Goal: Task Accomplishment & Management: Manage account settings

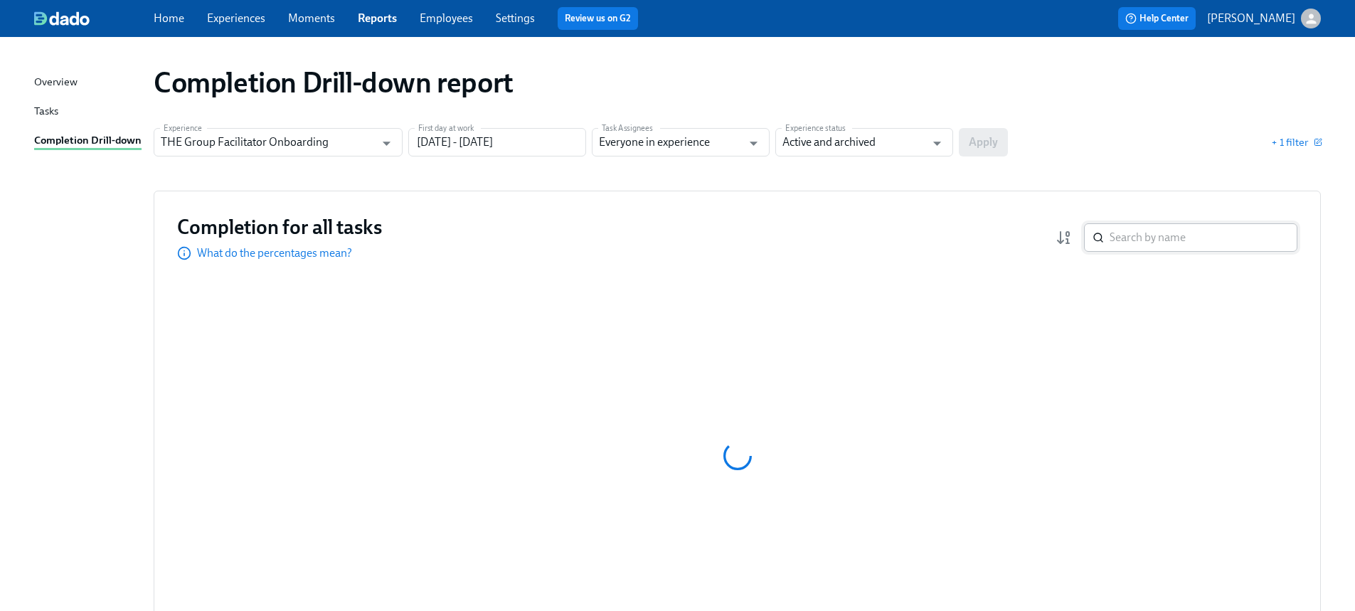
click at [1144, 233] on input "search" at bounding box center [1204, 237] width 188 height 28
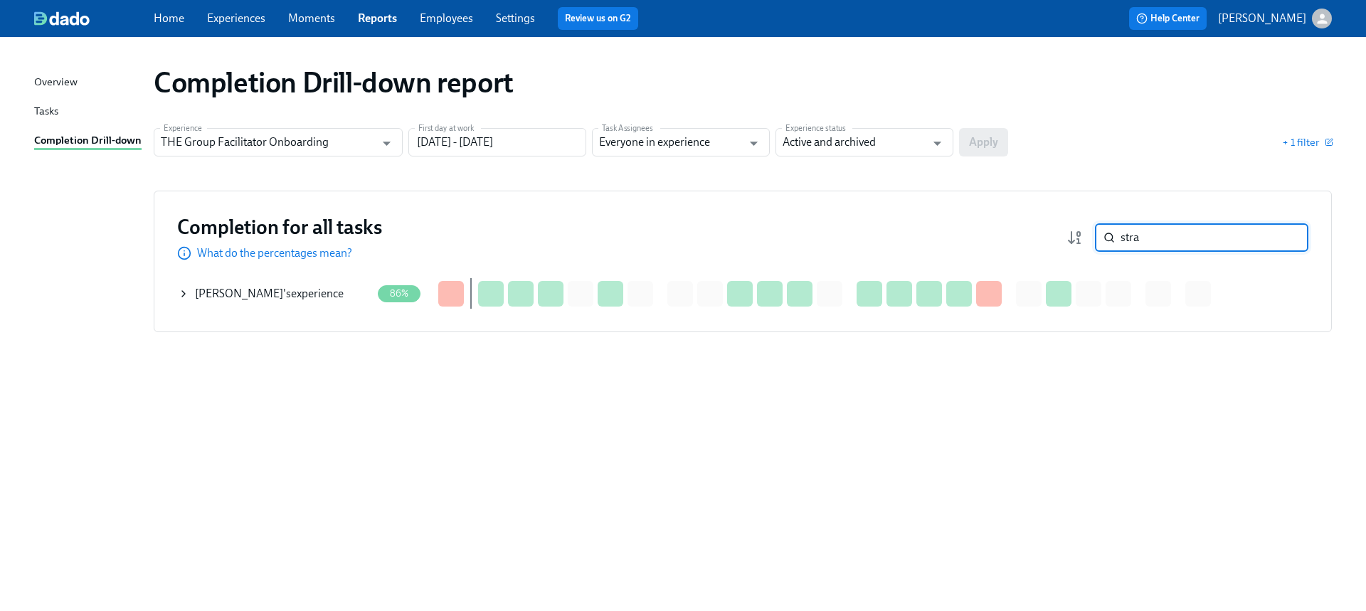
type input "stra"
click at [186, 297] on icon at bounding box center [183, 293] width 11 height 11
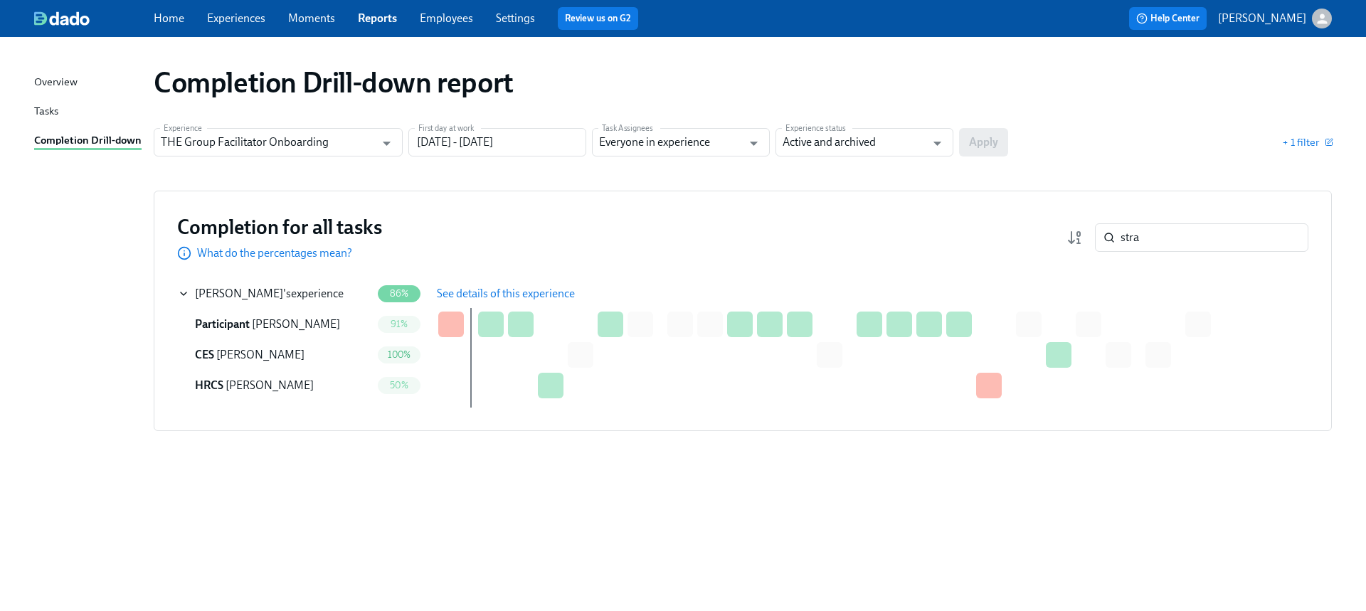
click at [484, 295] on span "See details of this experience" at bounding box center [506, 294] width 138 height 14
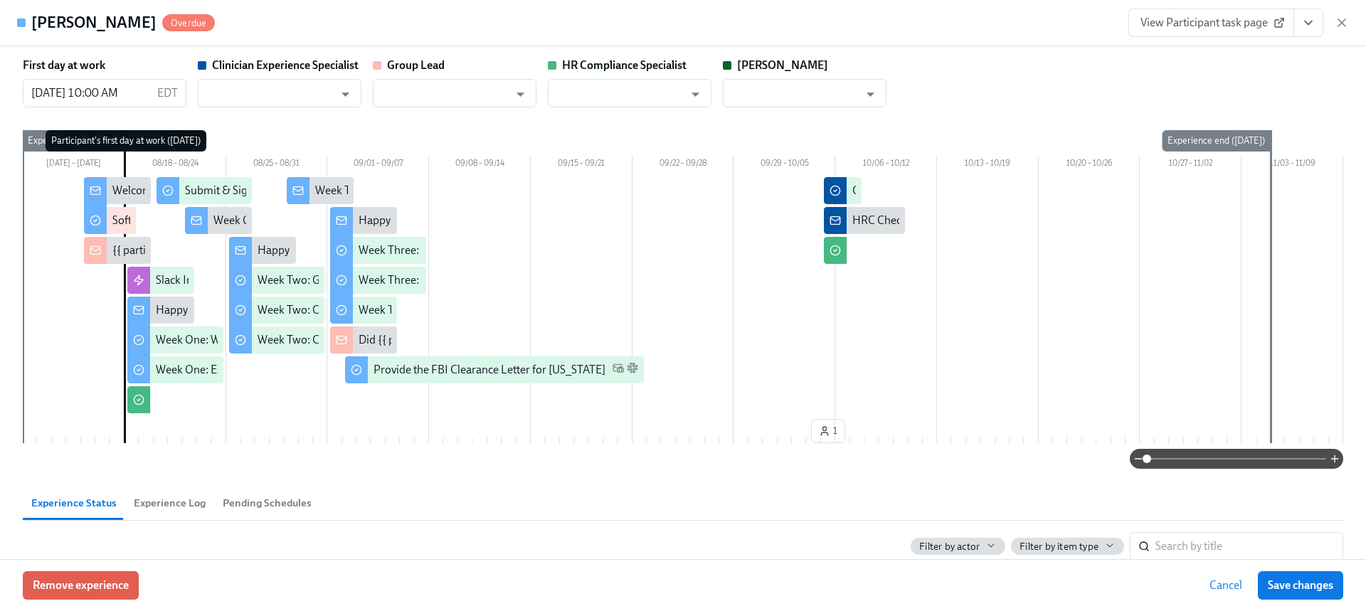
type input "[PERSON_NAME]"
type input "Chelsey Mendoza"
type input "Paige Eber"
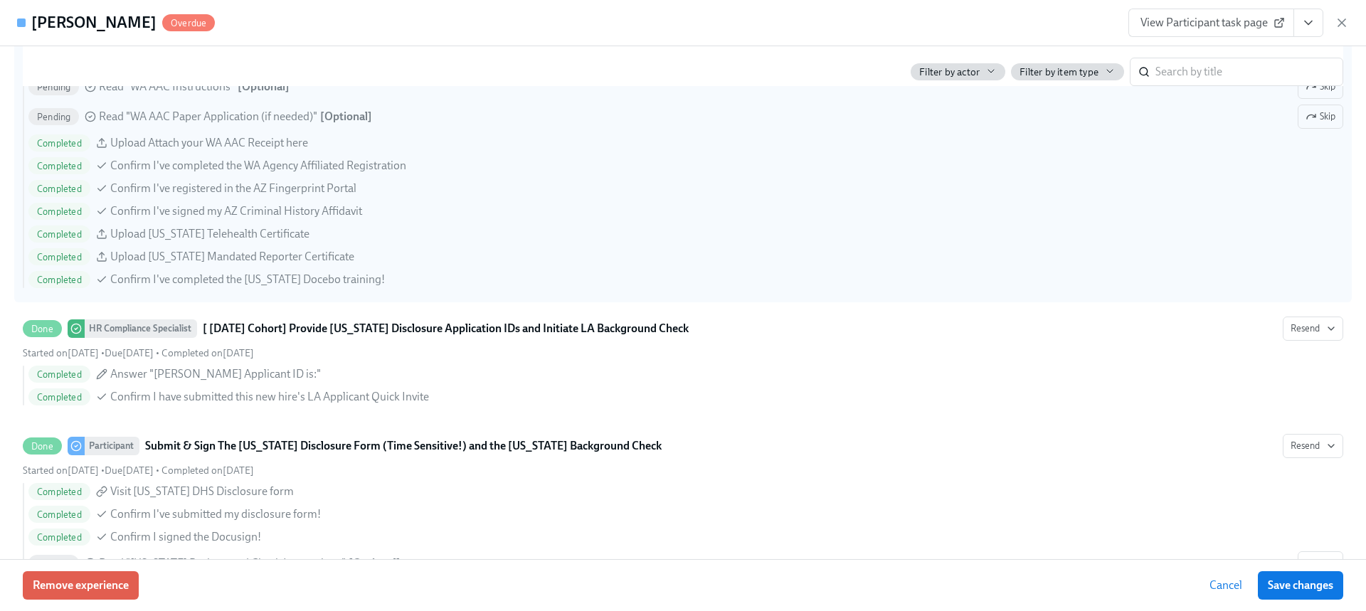
scroll to position [1252, 0]
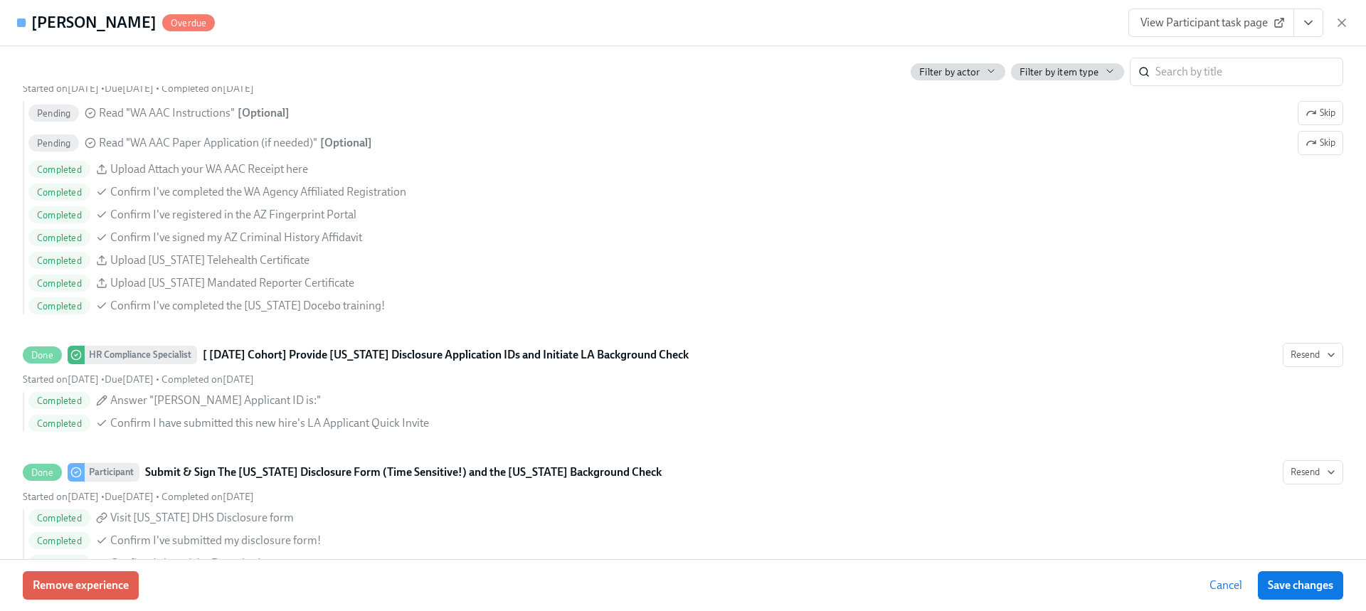
click at [1310, 29] on icon "View task page" at bounding box center [1308, 23] width 14 height 14
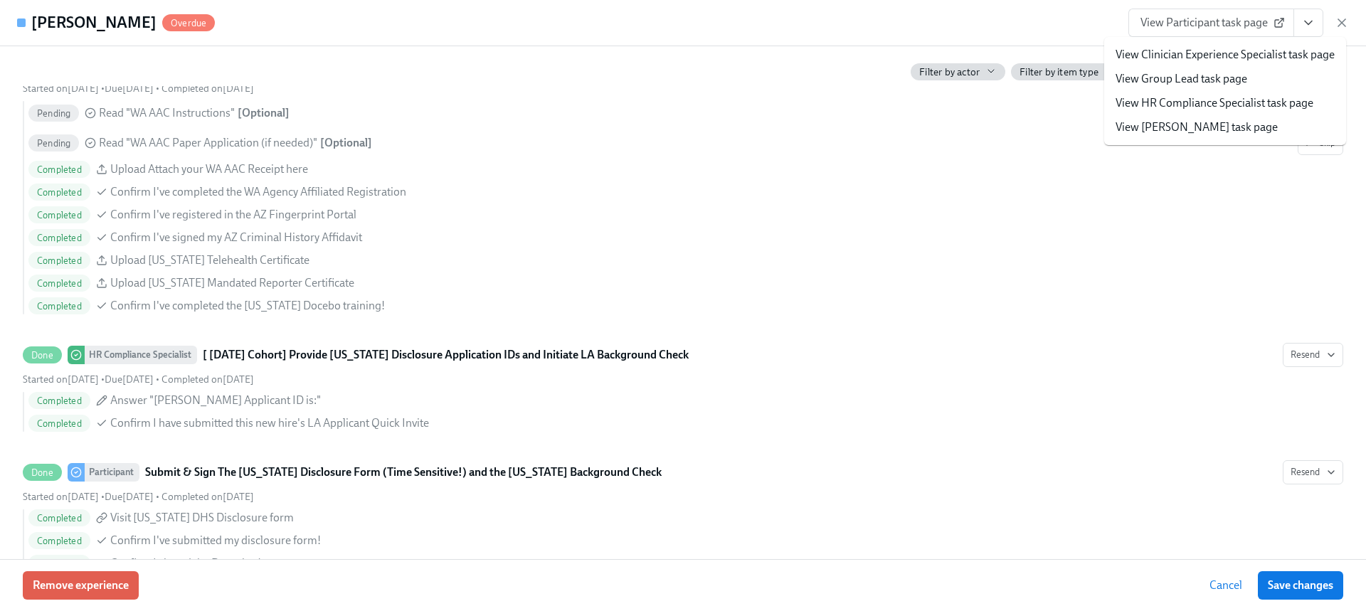
click at [1221, 24] on span "View Participant task page" at bounding box center [1211, 23] width 142 height 14
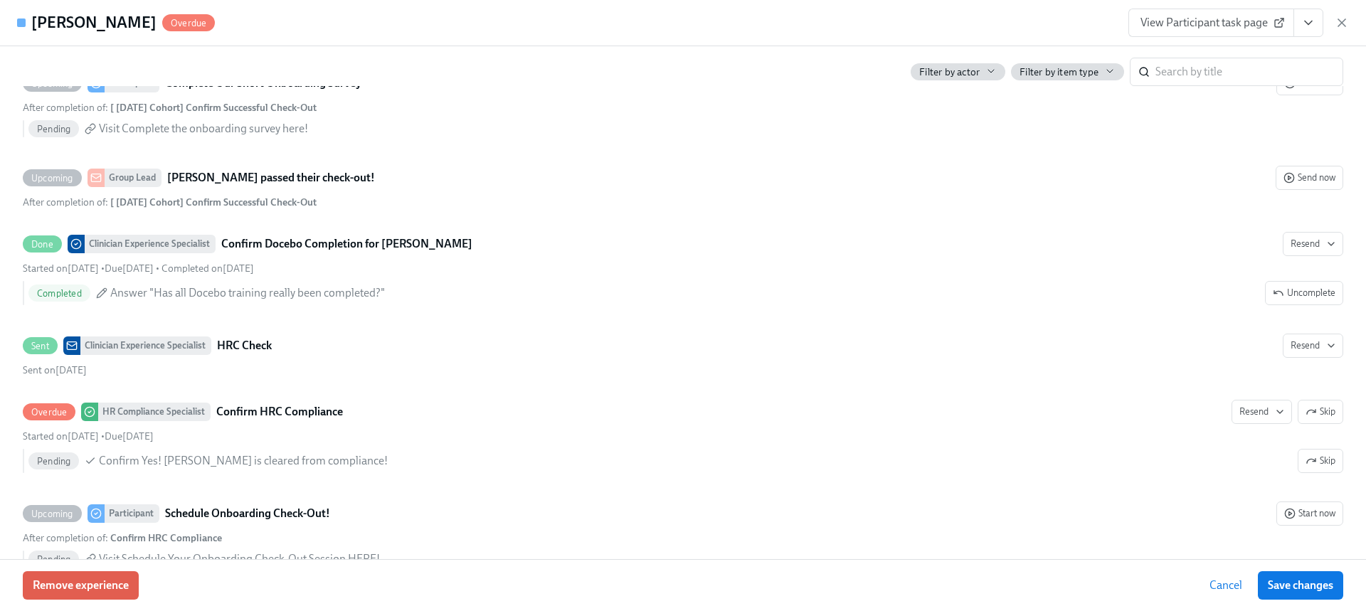
scroll to position [3374, 0]
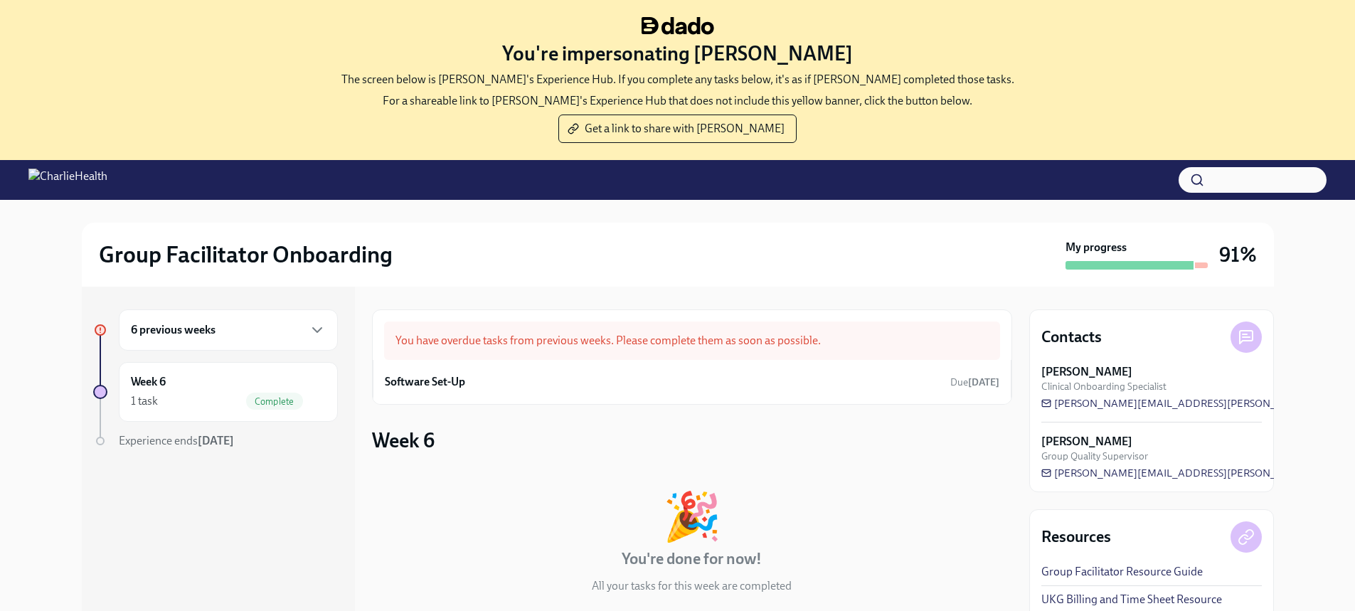
click at [272, 331] on div "6 previous weeks" at bounding box center [228, 330] width 195 height 17
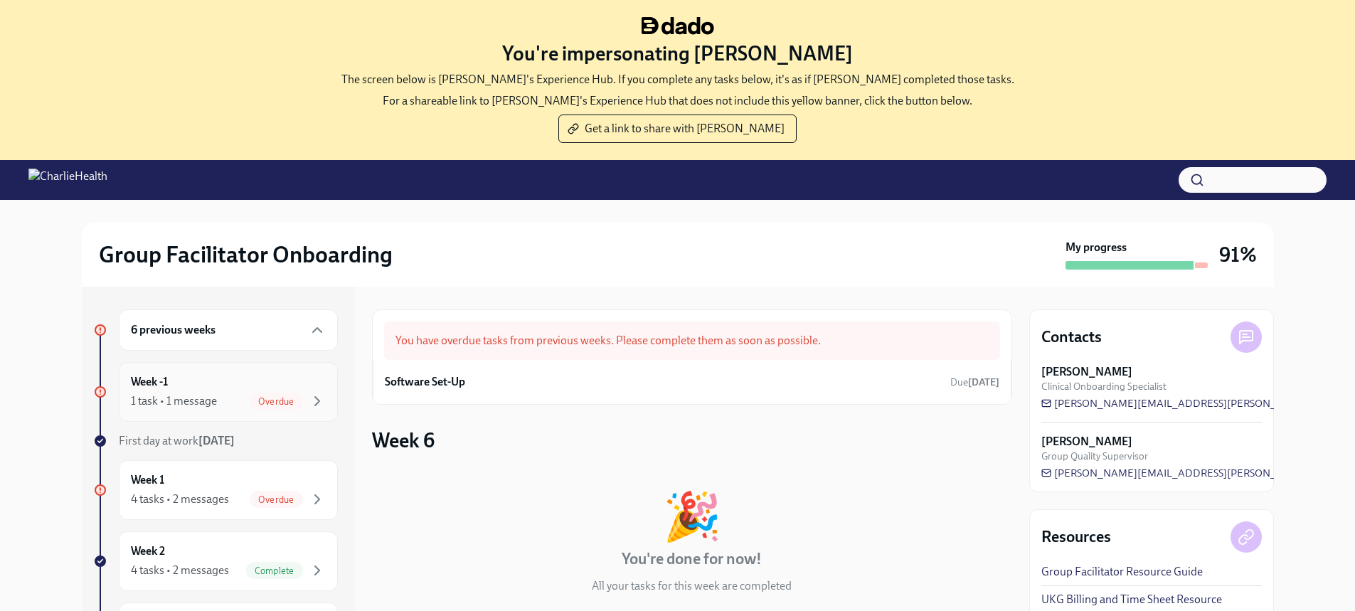
click at [250, 396] on span "Overdue" at bounding box center [276, 401] width 53 height 11
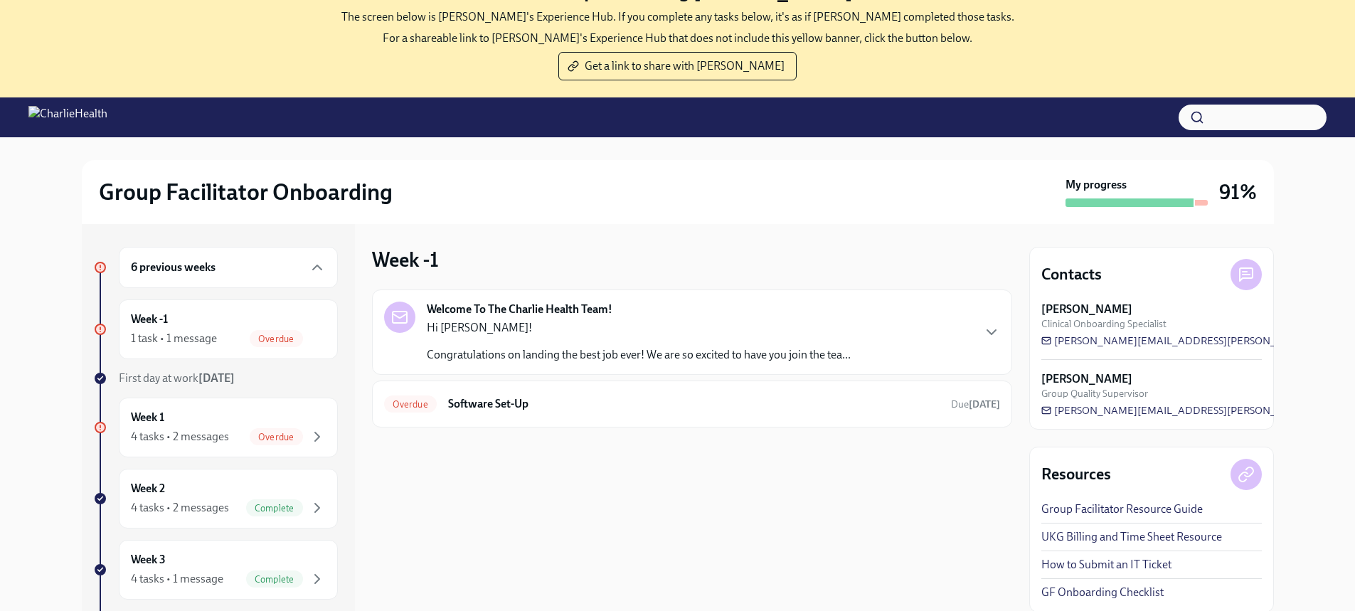
scroll to position [65, 0]
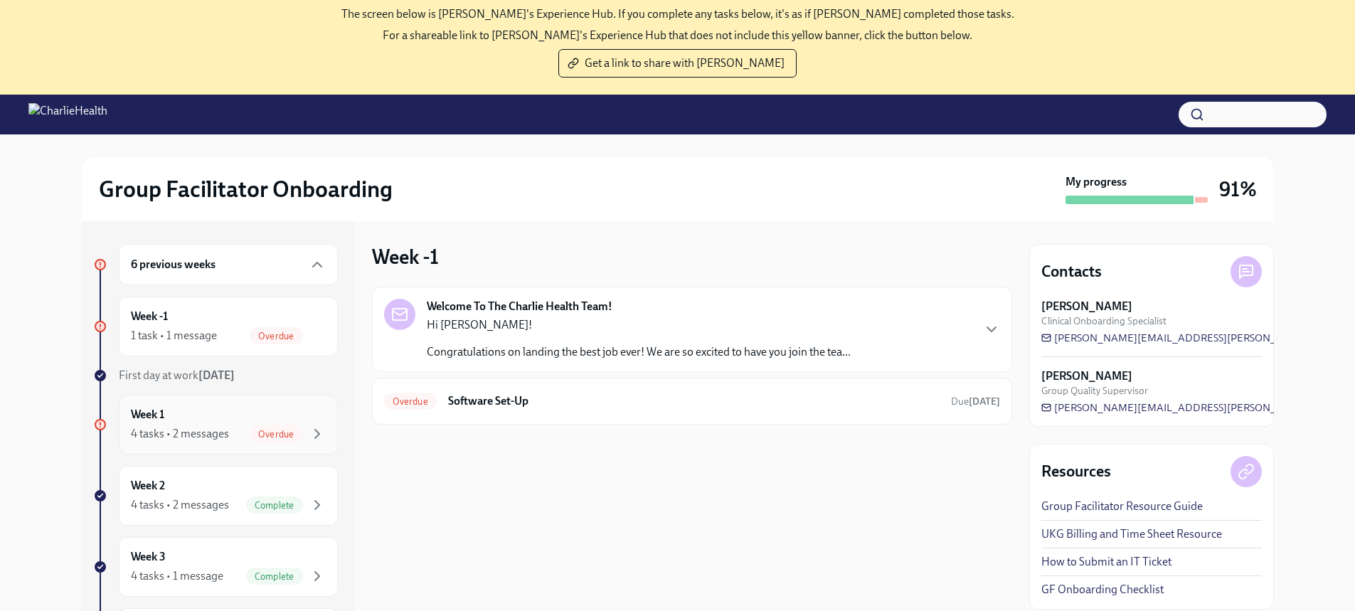
click at [232, 415] on div "Week 1 4 tasks • 2 messages Overdue" at bounding box center [228, 425] width 195 height 36
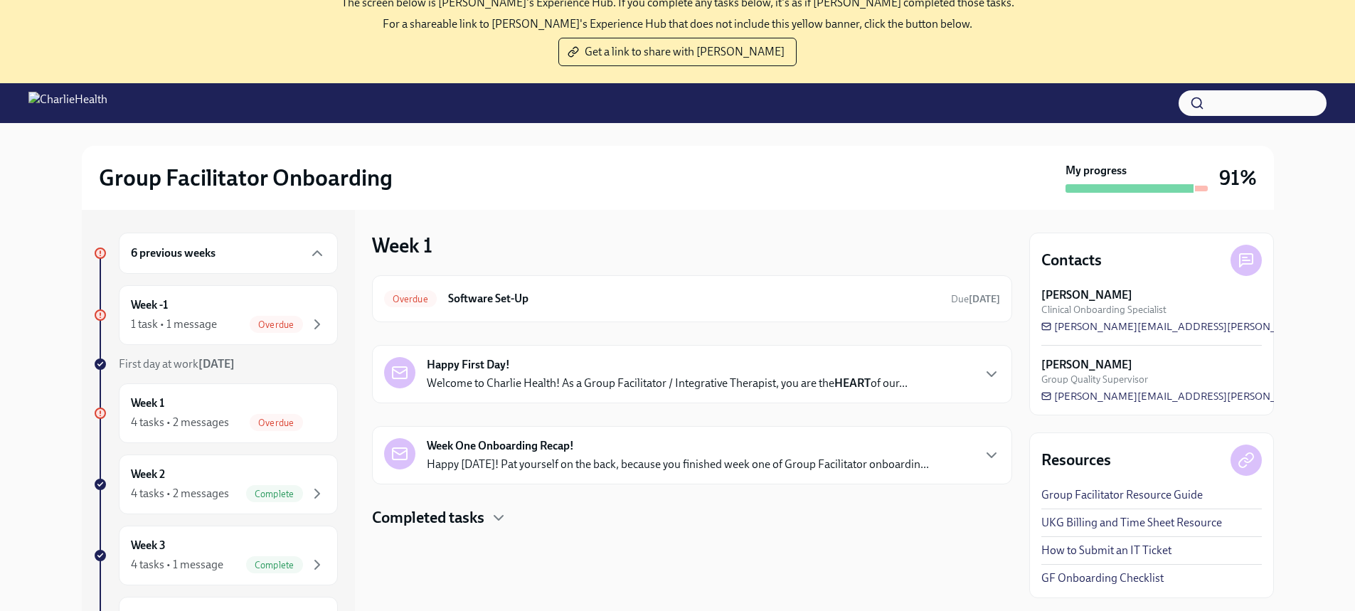
scroll to position [146, 0]
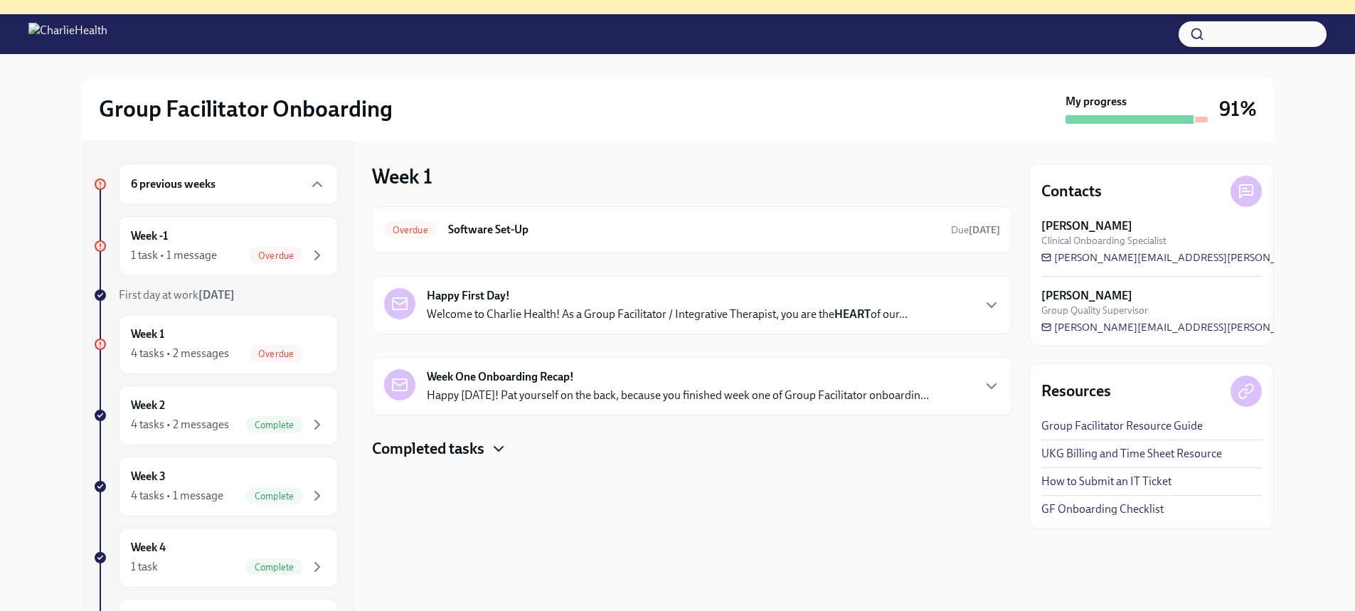
click at [498, 445] on icon "button" at bounding box center [498, 448] width 17 height 17
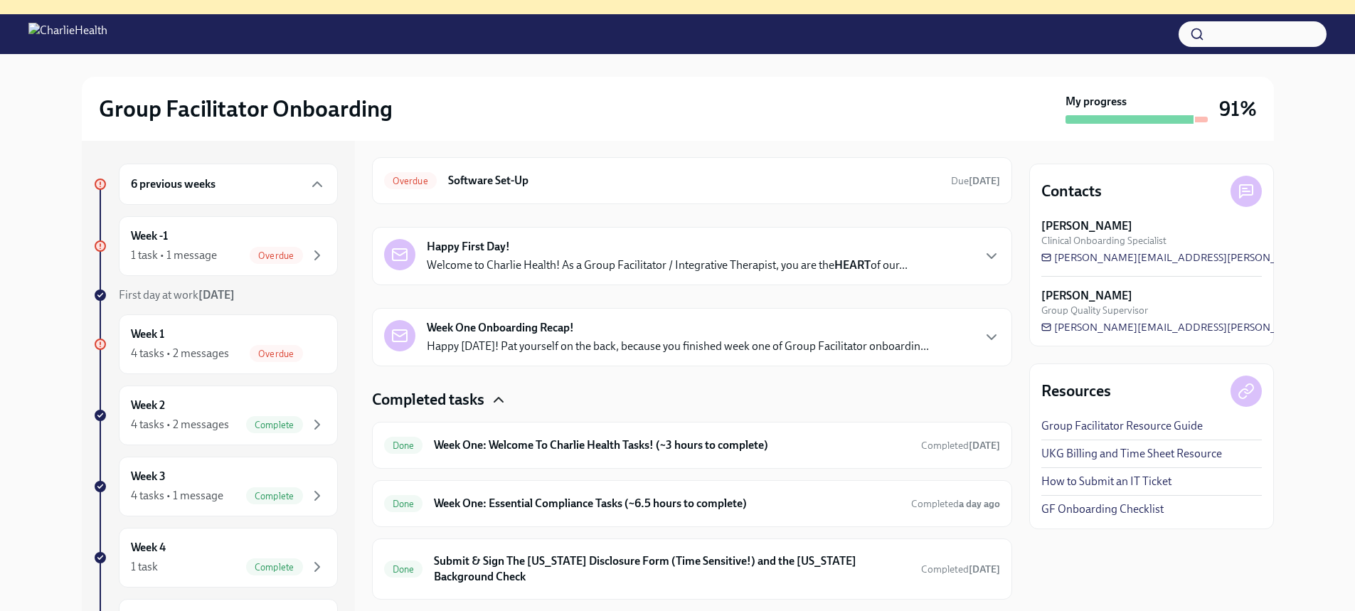
scroll to position [83, 0]
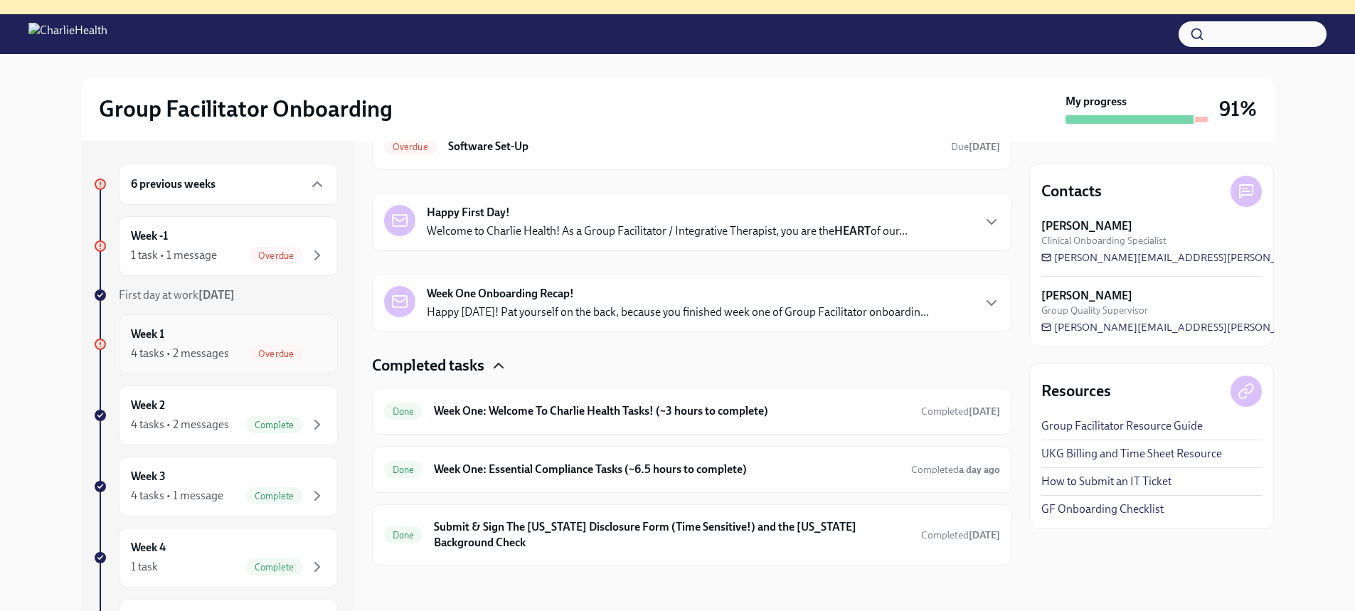
click at [220, 354] on div "4 tasks • 2 messages" at bounding box center [180, 354] width 98 height 16
click at [233, 417] on div "4 tasks • 2 messages Complete" at bounding box center [228, 424] width 195 height 17
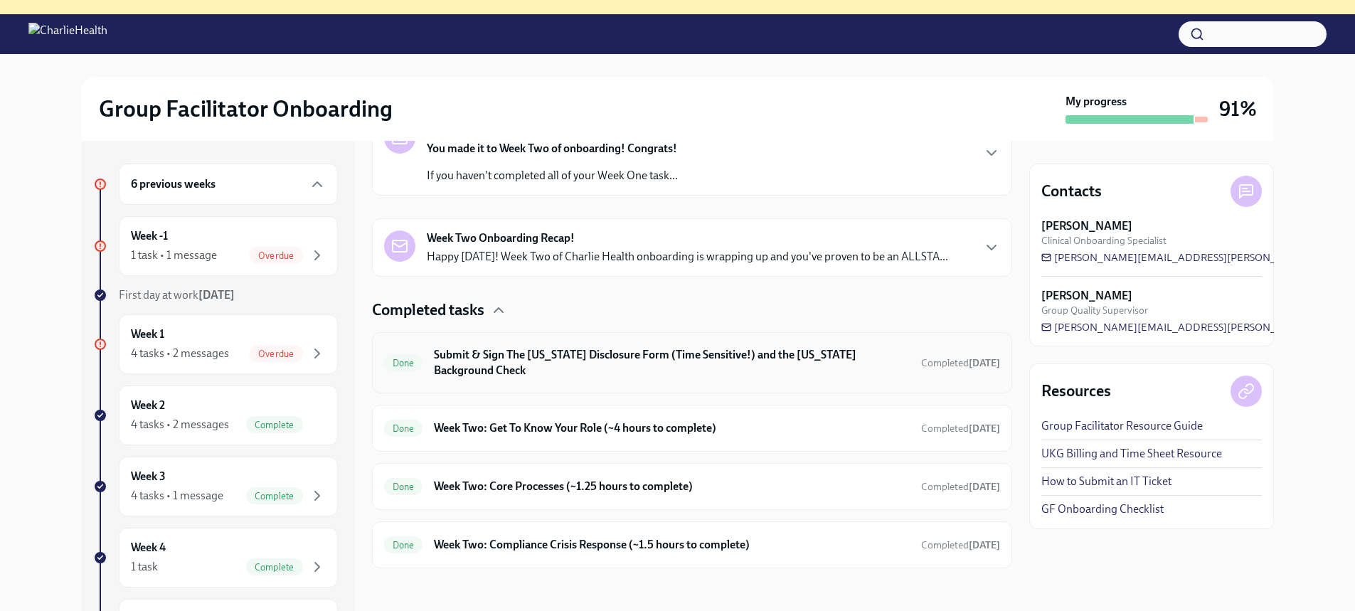
scroll to position [268, 0]
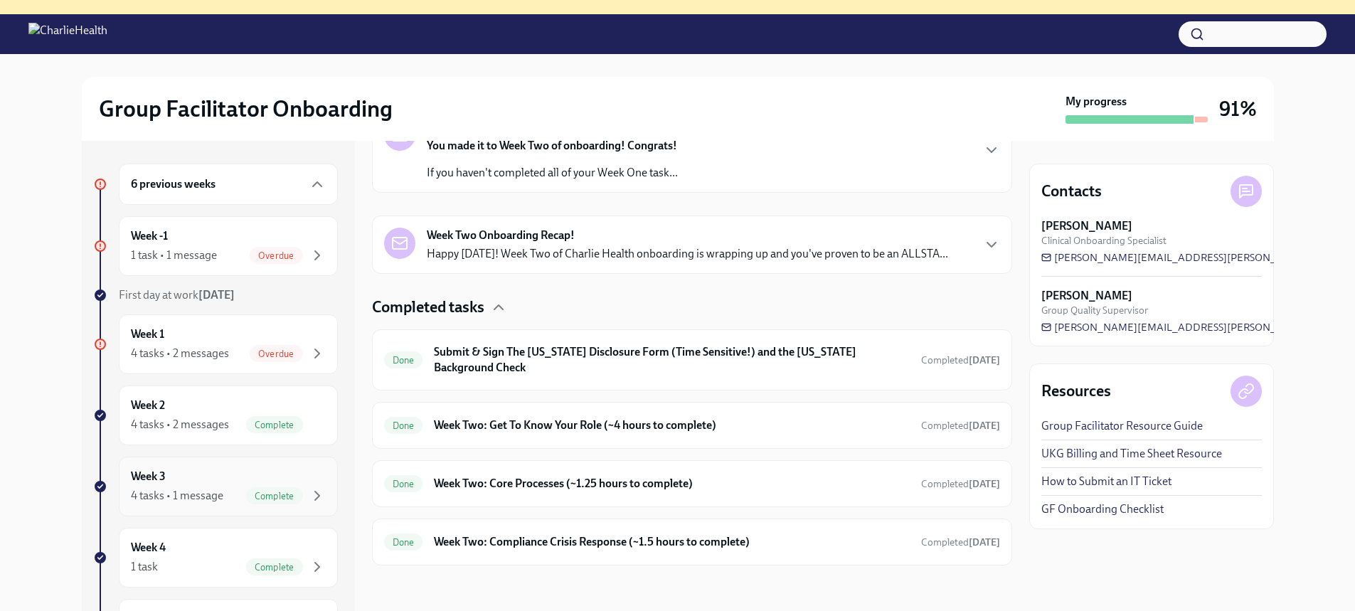
click at [191, 482] on div "Week 3 4 tasks • 1 message Complete" at bounding box center [228, 487] width 195 height 36
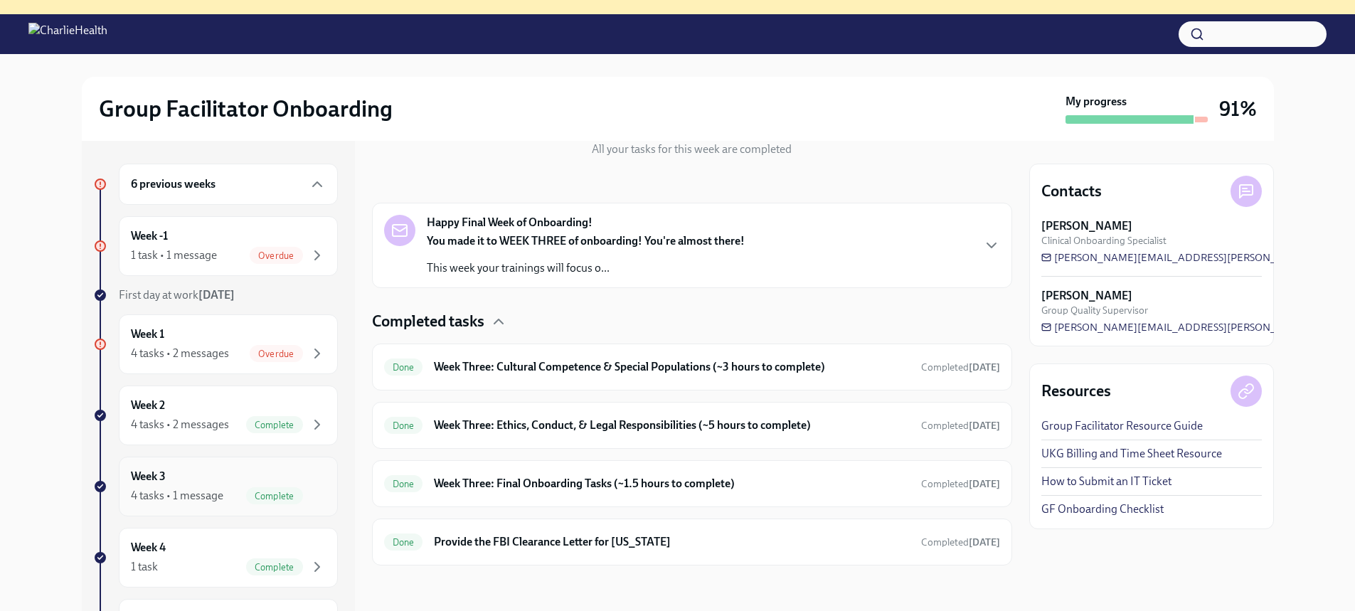
scroll to position [173, 0]
click at [238, 248] on div "1 task • 1 message Overdue" at bounding box center [228, 255] width 195 height 17
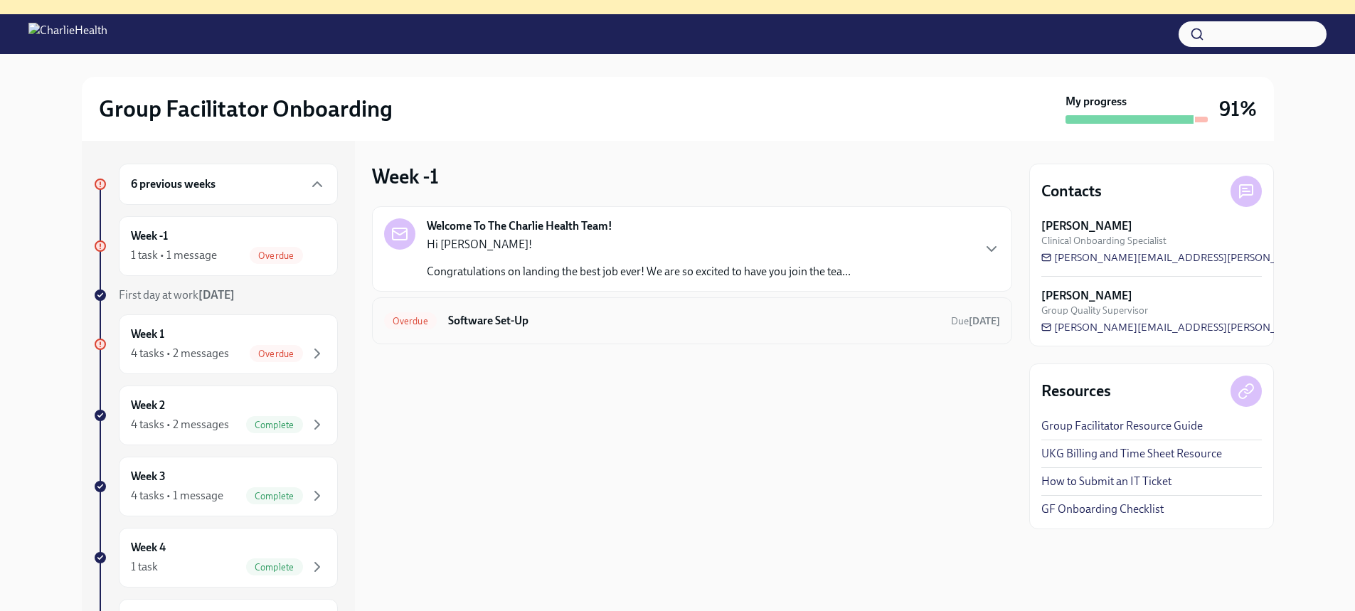
click at [493, 319] on h6 "Software Set-Up" at bounding box center [694, 321] width 492 height 16
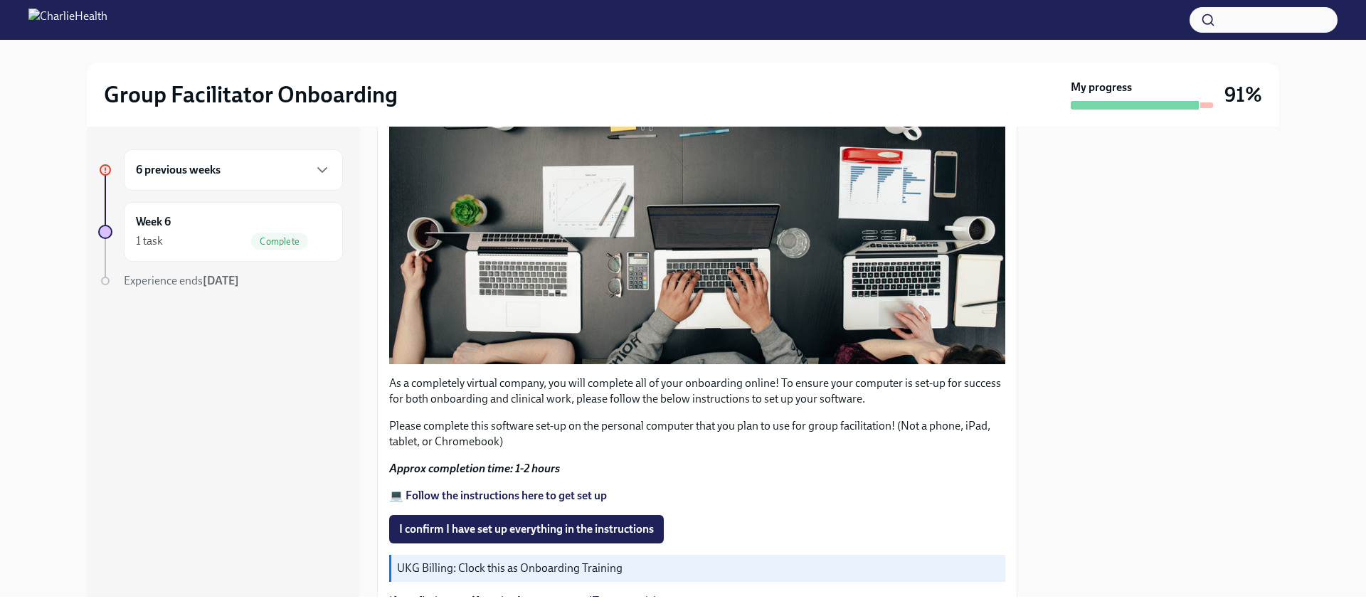
scroll to position [395, 0]
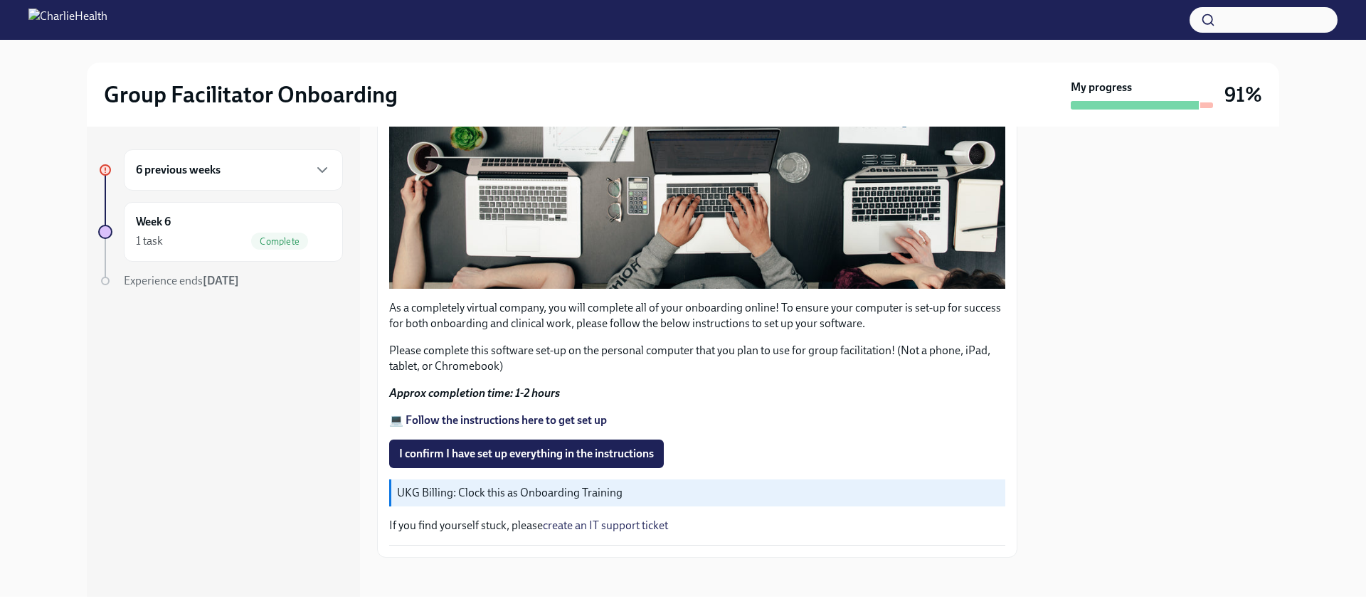
click at [287, 171] on div "6 previous weeks" at bounding box center [233, 169] width 195 height 17
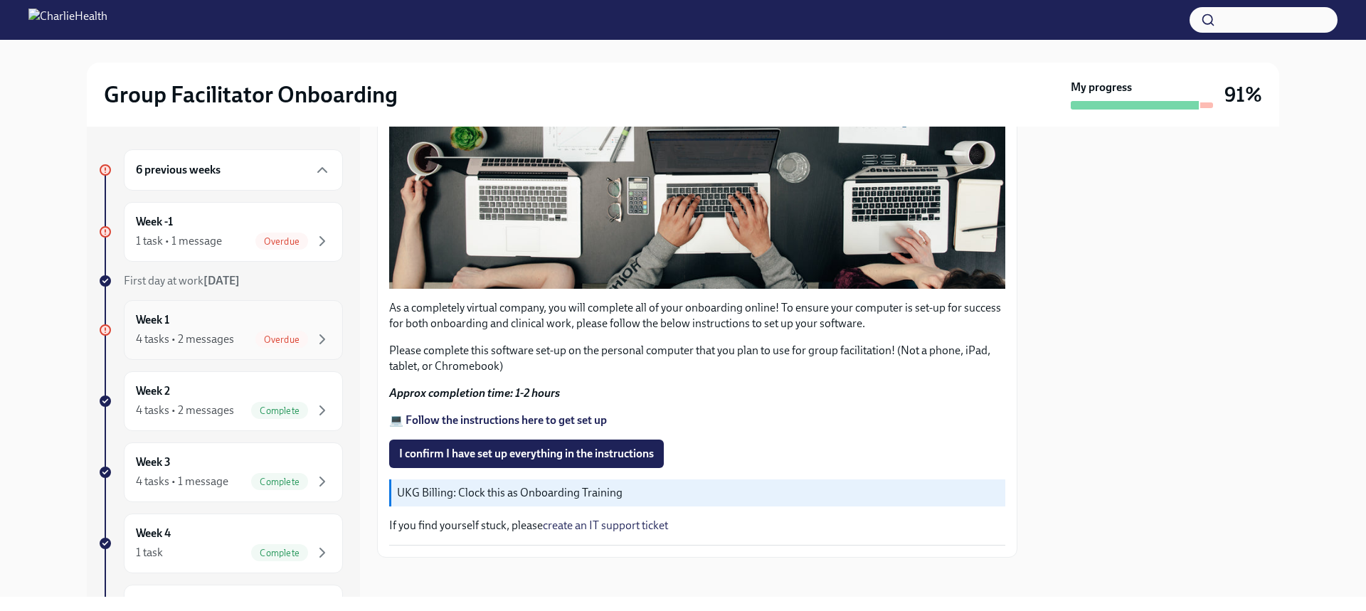
click at [234, 314] on div "Week 1 4 tasks • 2 messages Overdue" at bounding box center [233, 330] width 195 height 36
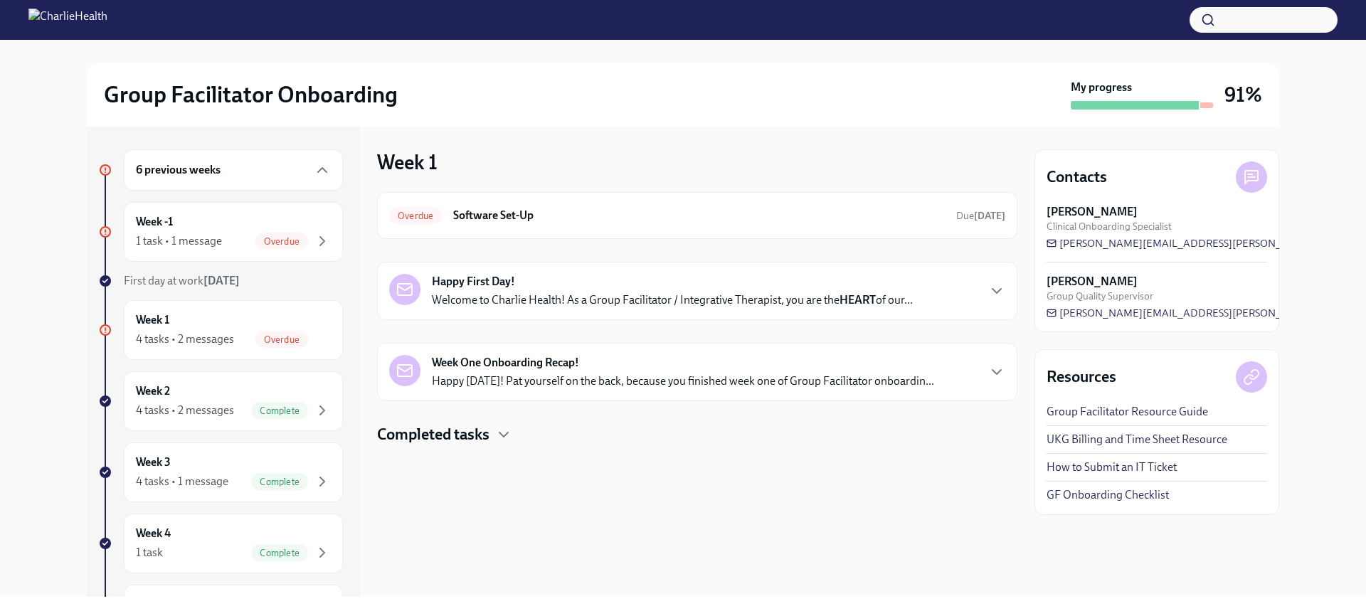
click at [573, 284] on div "Happy First Day! Welcome to Charlie Health! As a Group Facilitator / Integrativ…" at bounding box center [672, 291] width 481 height 34
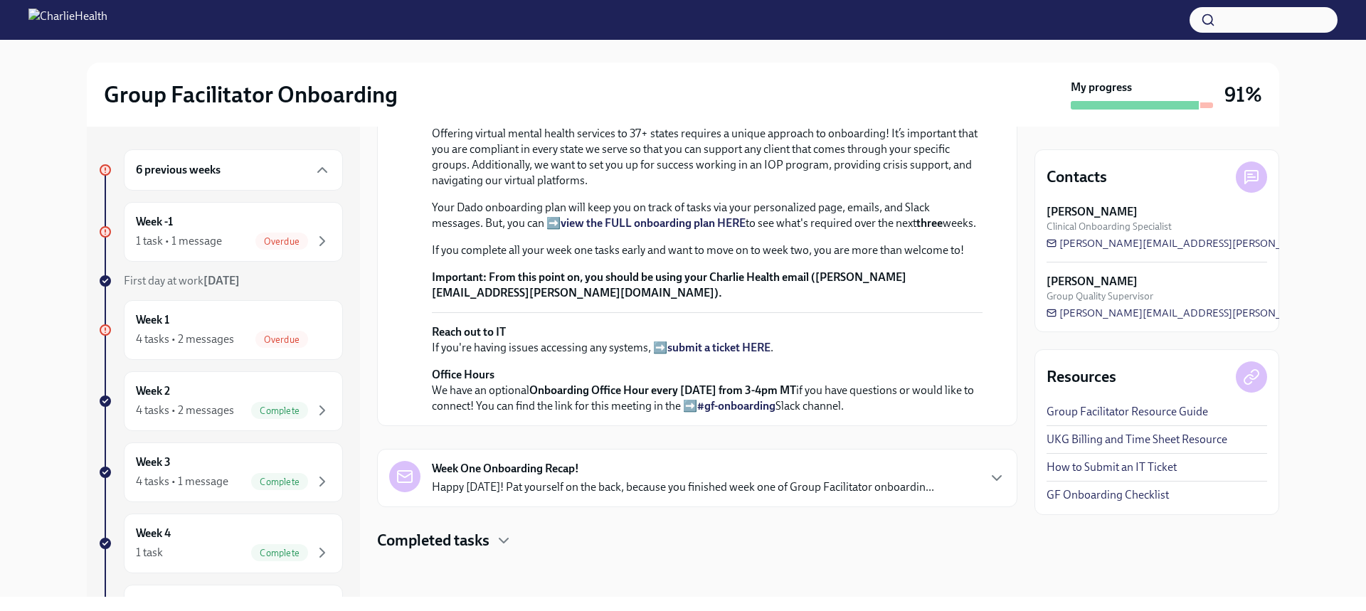
scroll to position [523, 0]
drag, startPoint x: 525, startPoint y: 471, endPoint x: 522, endPoint y: 459, distance: 12.4
click at [525, 471] on strong "Week One Onboarding Recap!" at bounding box center [505, 469] width 147 height 16
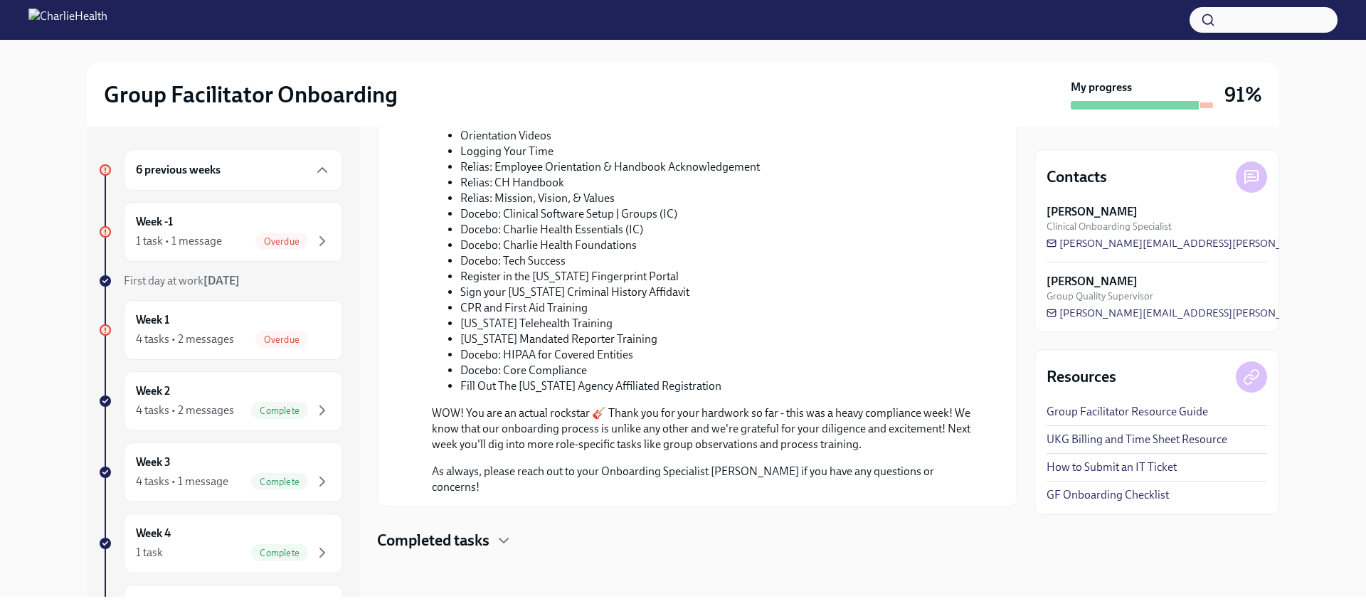
scroll to position [1302, 0]
click at [496, 537] on icon "button" at bounding box center [503, 540] width 17 height 17
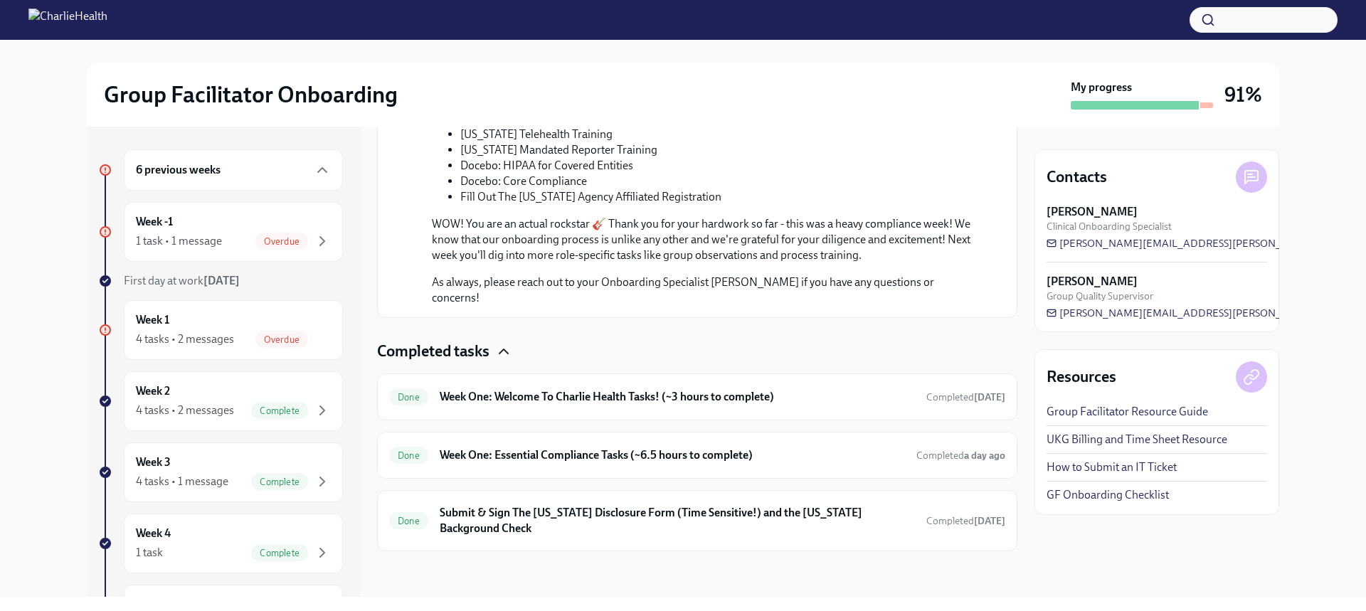
scroll to position [1492, 0]
click at [567, 410] on div "Done Week One: Welcome To Charlie Health Tasks! (~3 hours to complete) Complete…" at bounding box center [697, 396] width 640 height 47
click at [568, 402] on h6 "Week One: Welcome To Charlie Health Tasks! (~3 hours to complete)" at bounding box center [677, 397] width 475 height 16
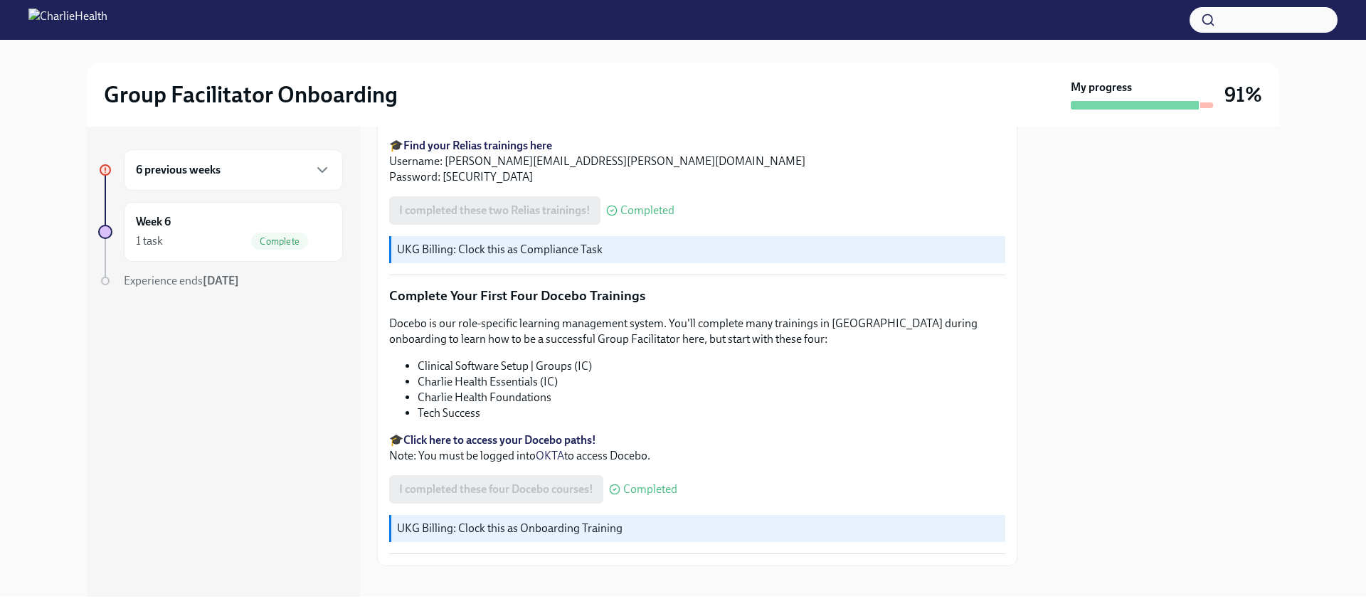
scroll to position [1903, 0]
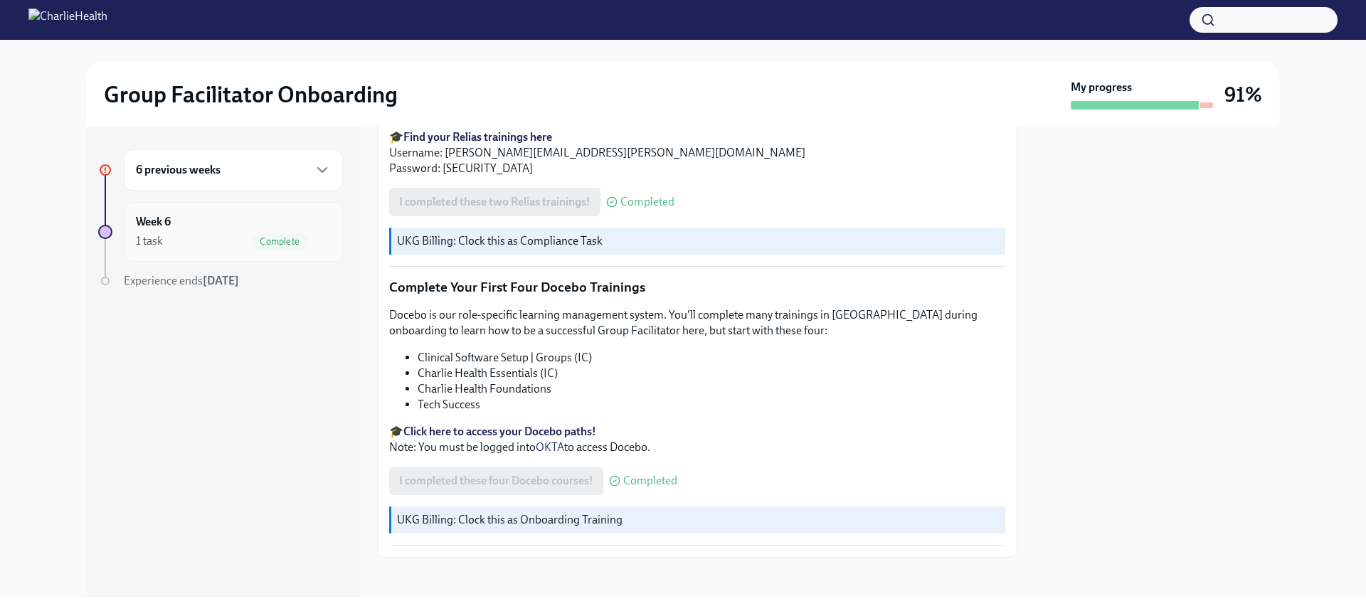
click at [289, 226] on div "Week 6 1 task Complete" at bounding box center [233, 232] width 195 height 36
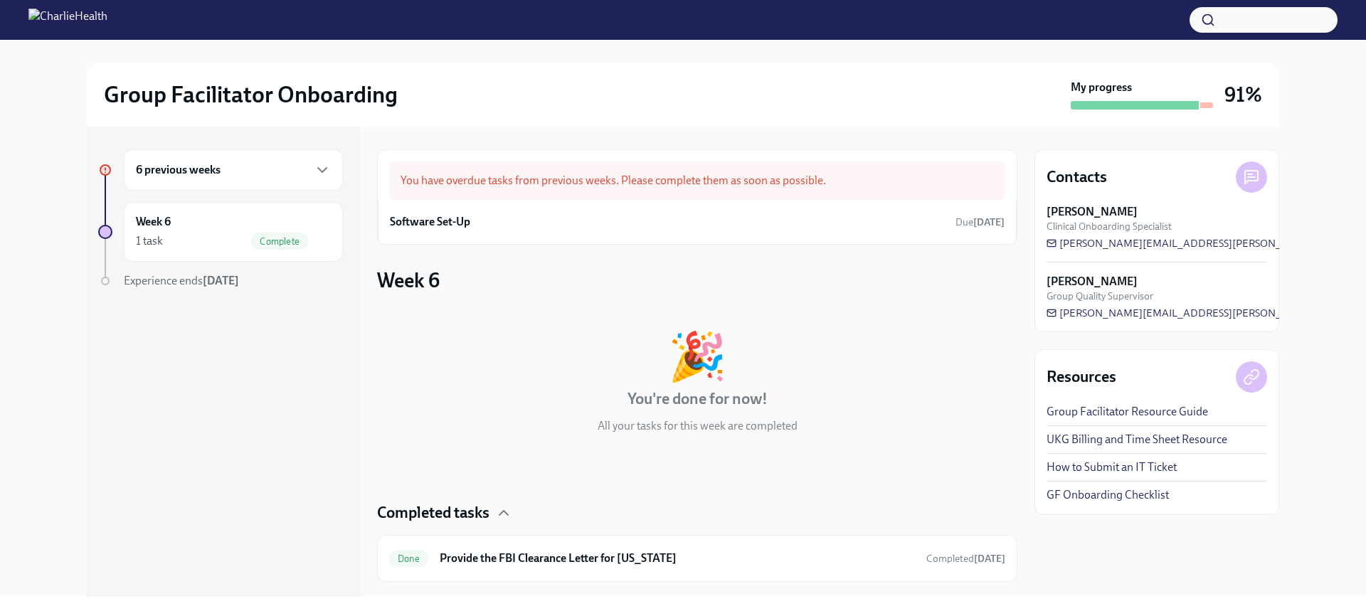
scroll to position [31, 0]
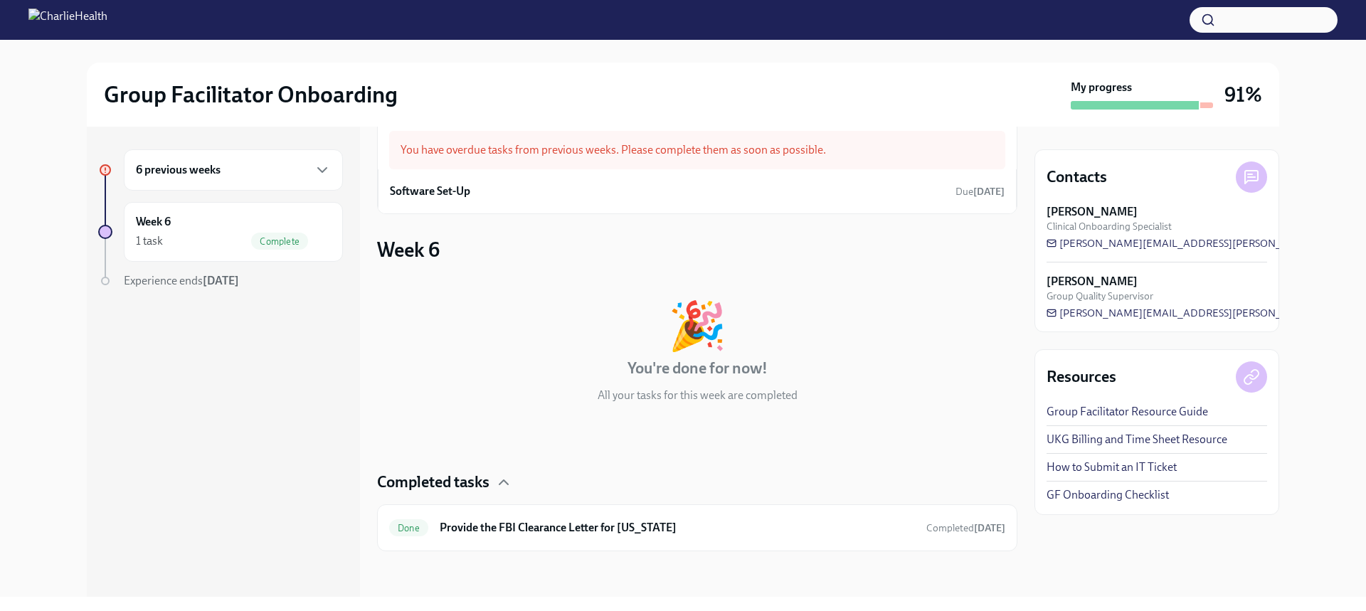
click at [203, 170] on h6 "6 previous weeks" at bounding box center [178, 170] width 85 height 16
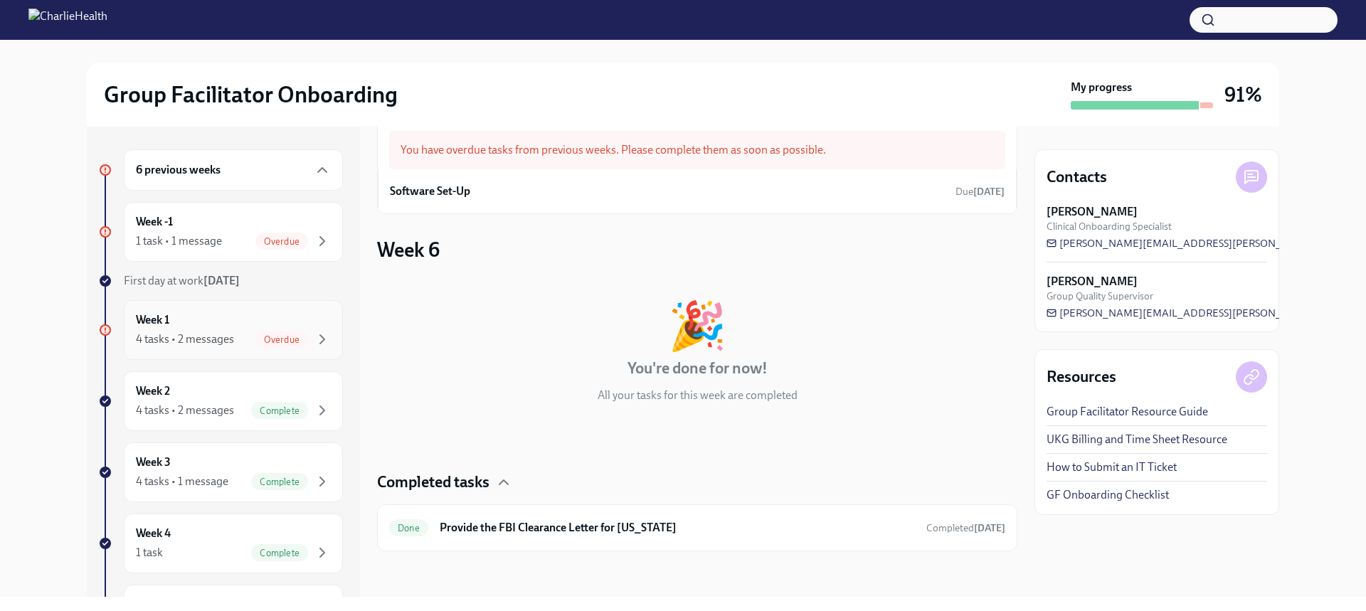
click at [217, 317] on div "Week 1 4 tasks • 2 messages Overdue" at bounding box center [233, 330] width 195 height 36
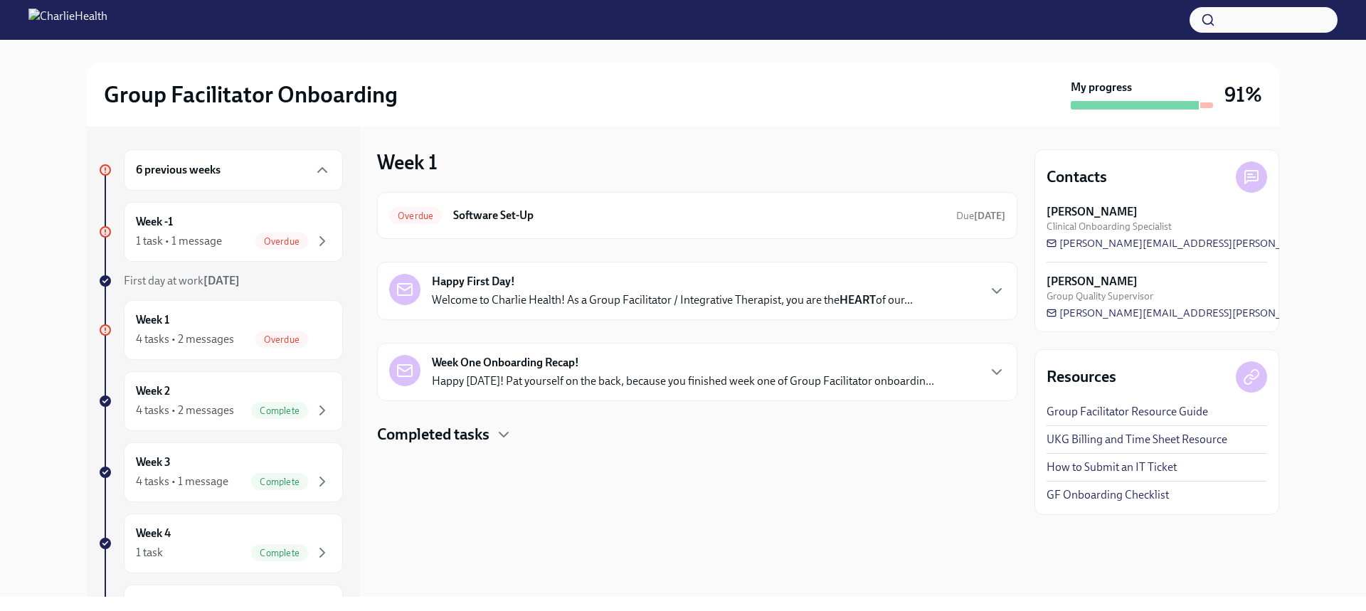
click at [478, 437] on h4 "Completed tasks" at bounding box center [433, 434] width 112 height 21
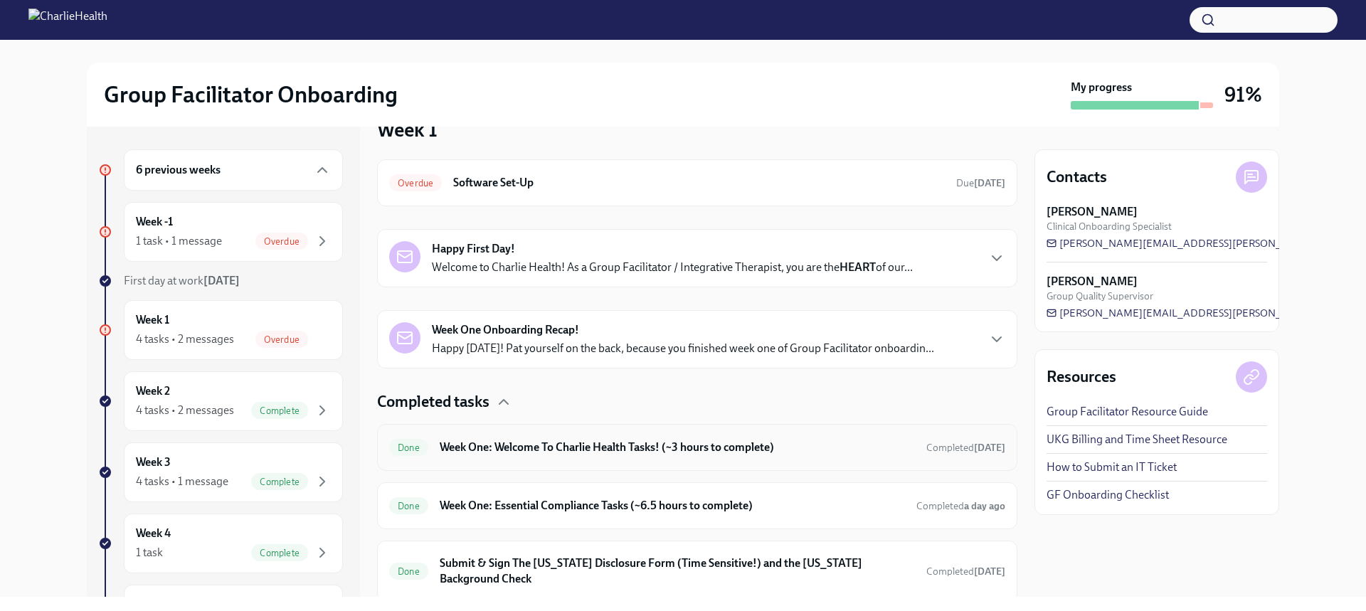
scroll to position [83, 0]
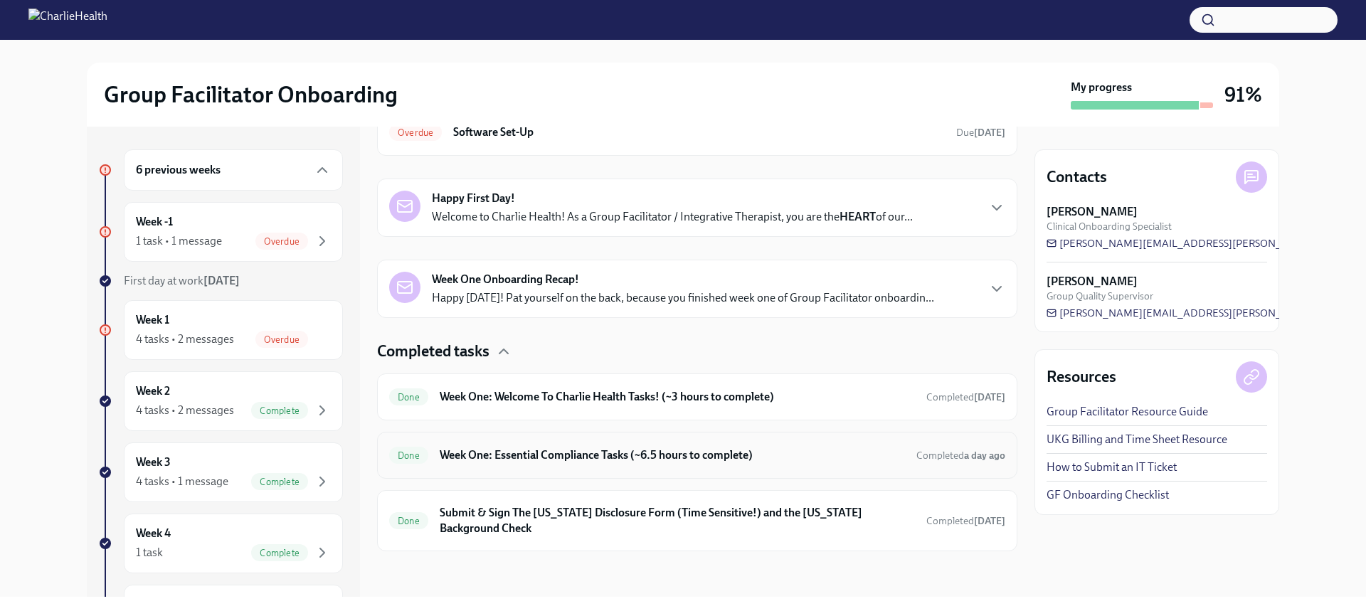
click at [531, 455] on h6 "Week One: Essential Compliance Tasks (~6.5 hours to complete)" at bounding box center [672, 455] width 465 height 16
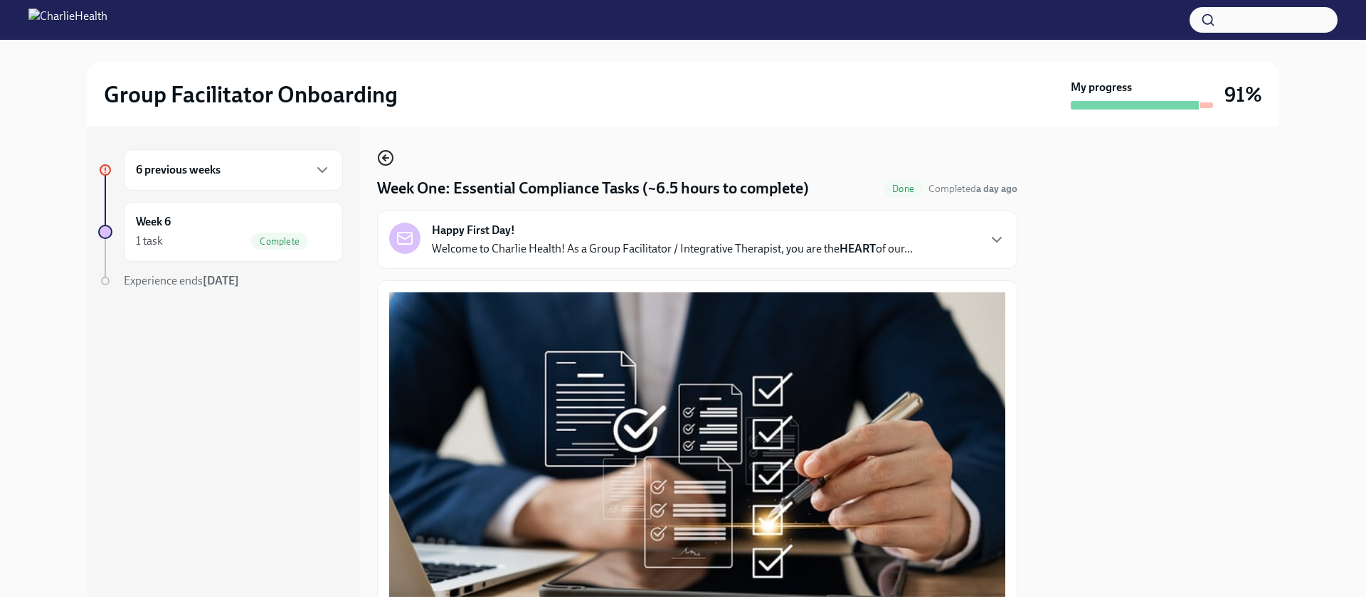
click at [390, 160] on icon "button" at bounding box center [385, 157] width 17 height 17
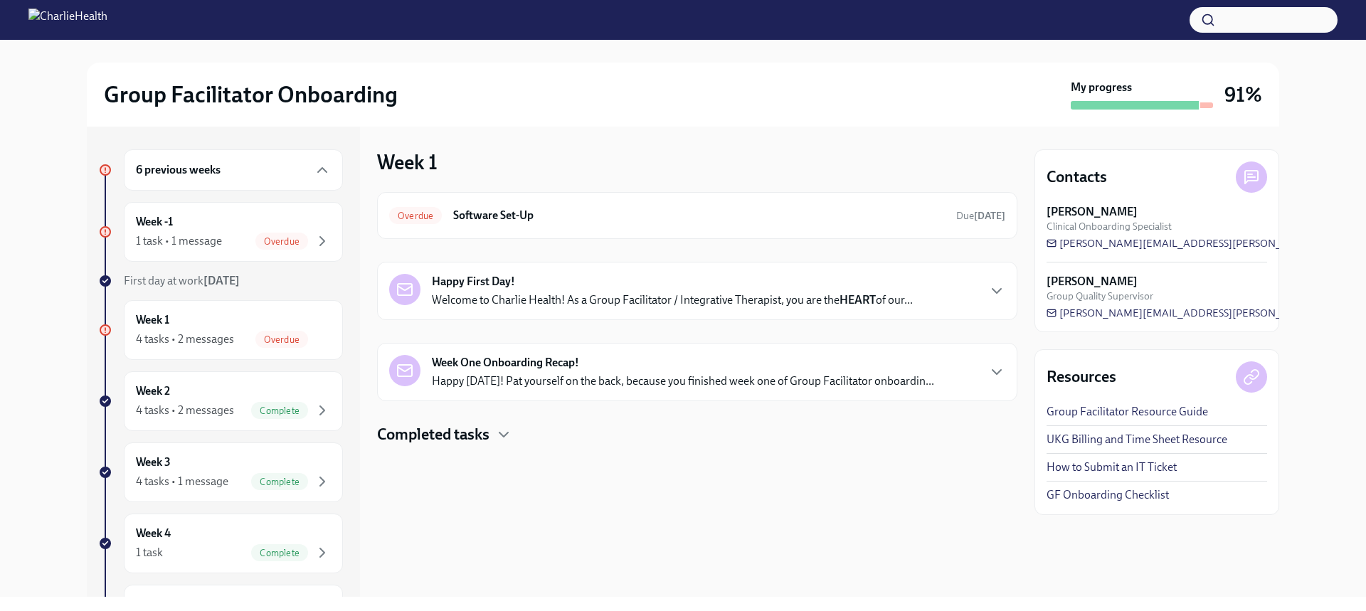
click at [478, 424] on h4 "Completed tasks" at bounding box center [433, 434] width 112 height 21
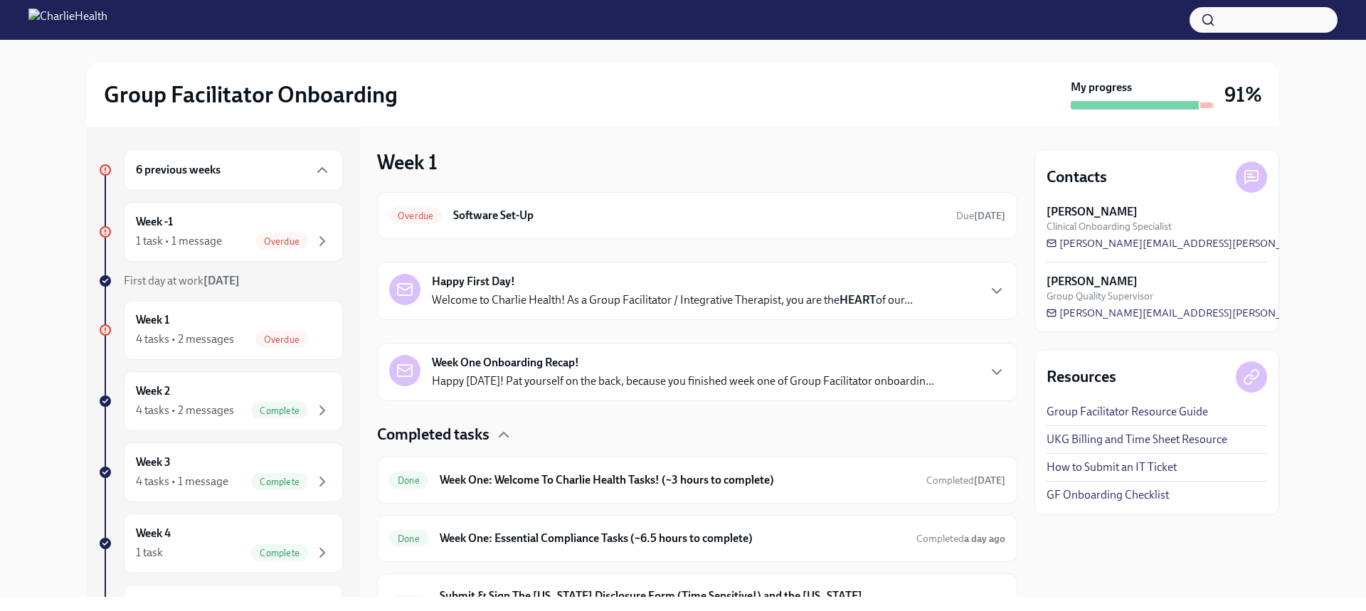
scroll to position [83, 0]
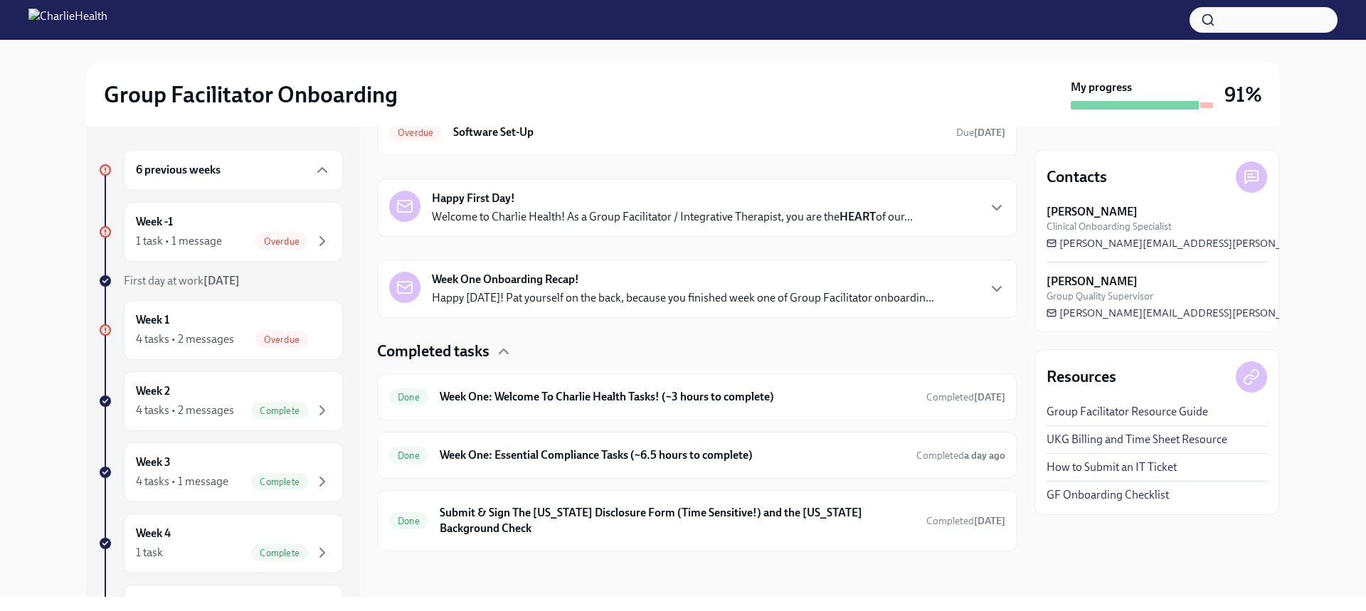
click at [182, 278] on span "First day at work [DATE]" at bounding box center [182, 281] width 116 height 14
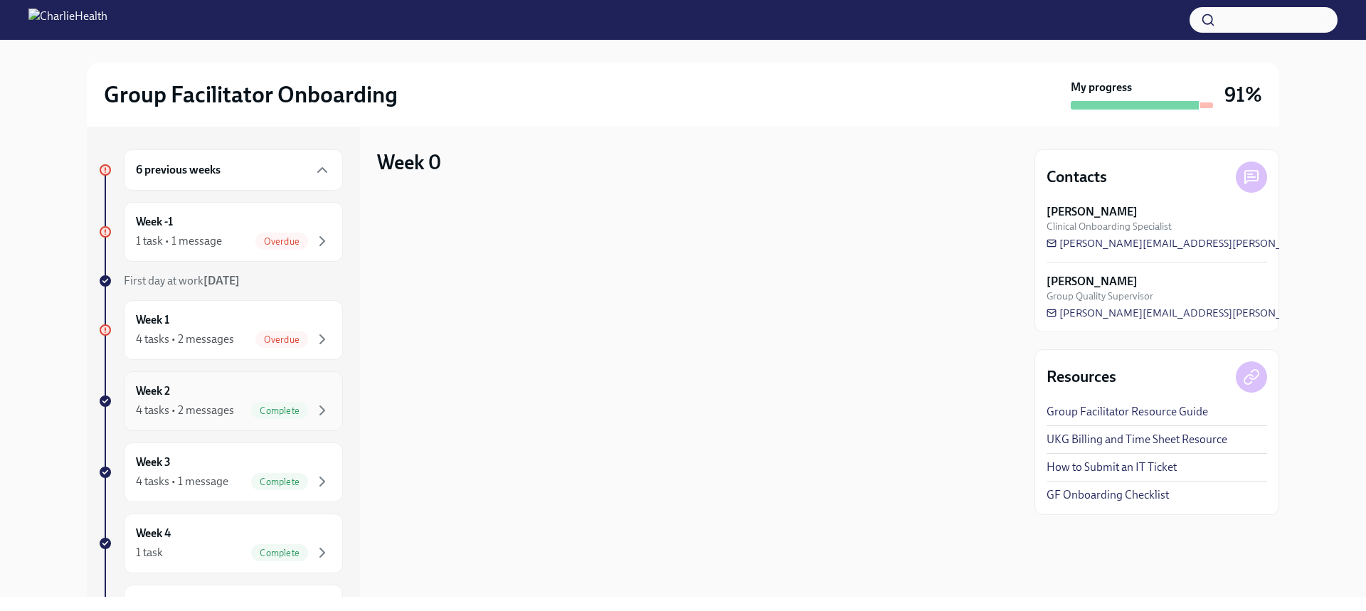
click at [197, 409] on div "4 tasks • 2 messages" at bounding box center [185, 411] width 98 height 16
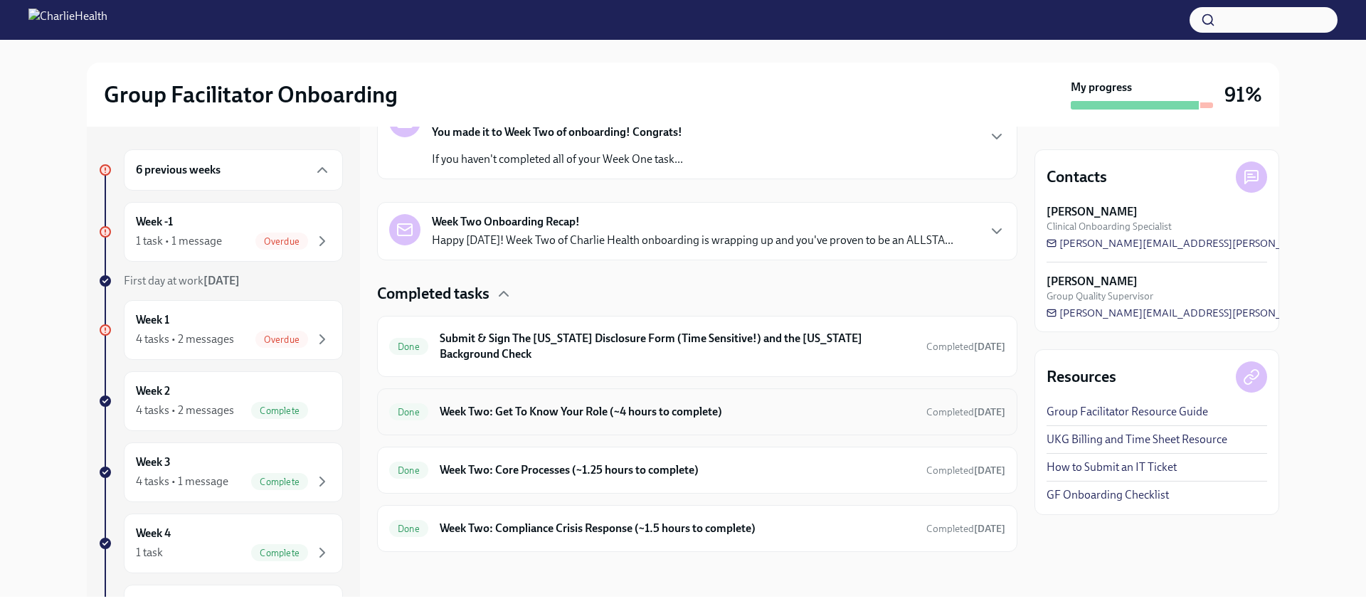
scroll to position [268, 0]
click at [553, 529] on h6 "Week Two: Compliance Crisis Response (~1.5 hours to complete)" at bounding box center [677, 528] width 475 height 16
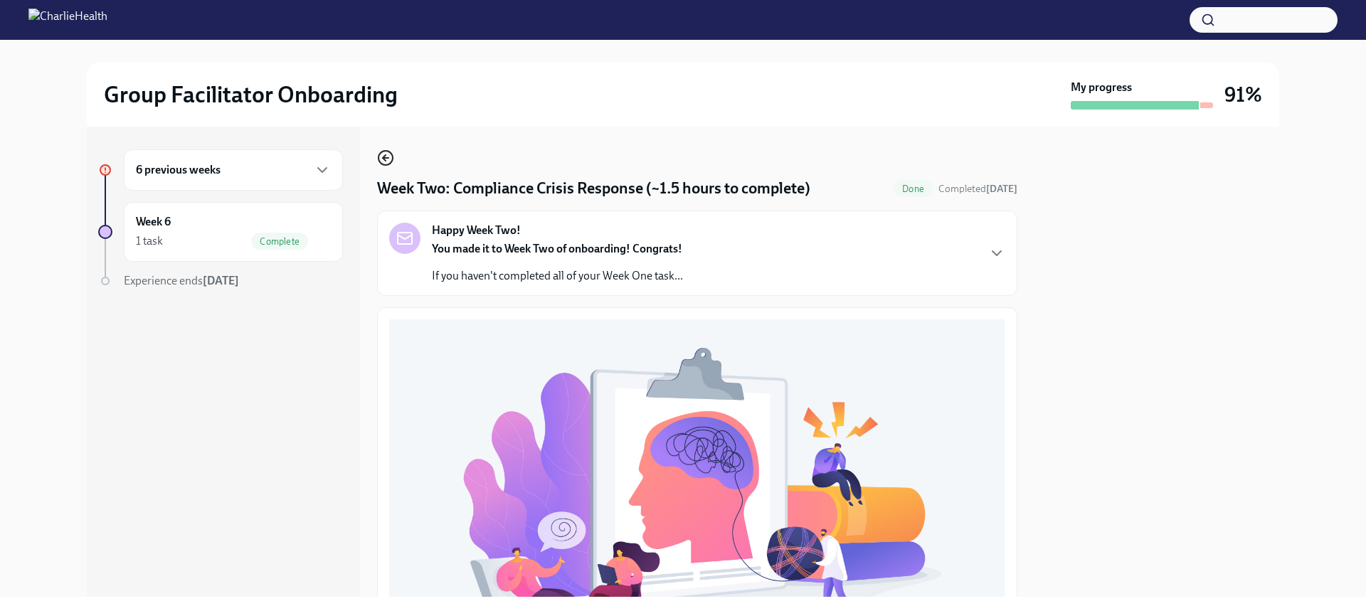
click at [379, 161] on circle "button" at bounding box center [385, 158] width 14 height 14
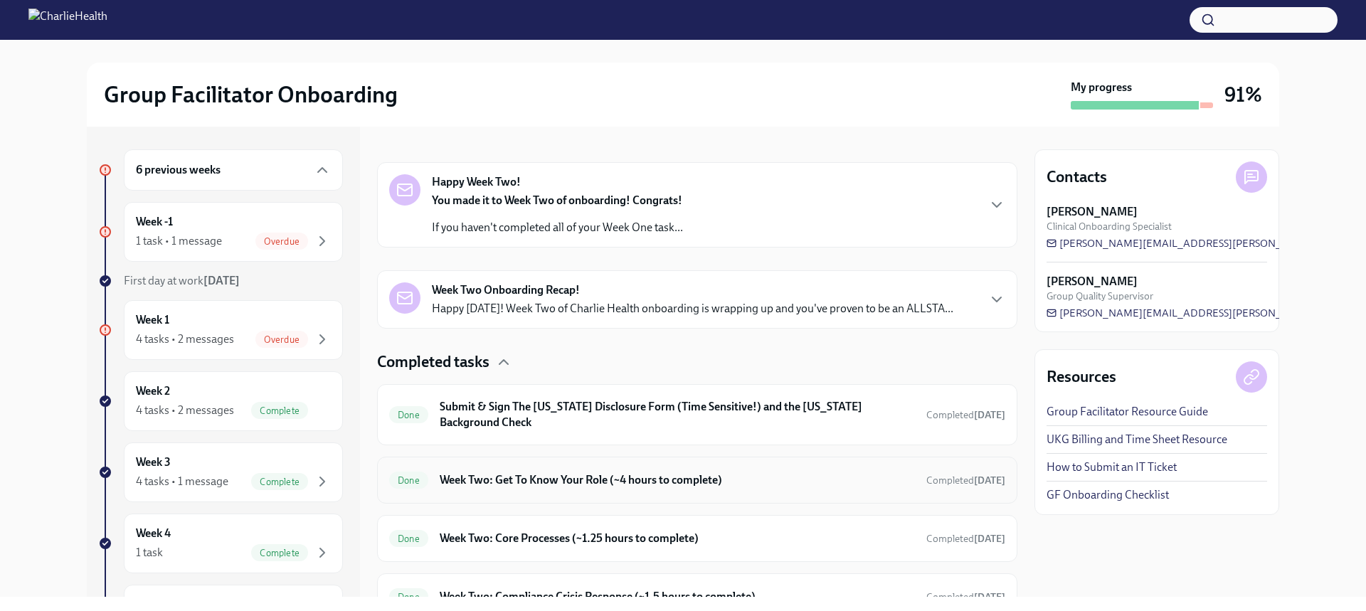
scroll to position [268, 0]
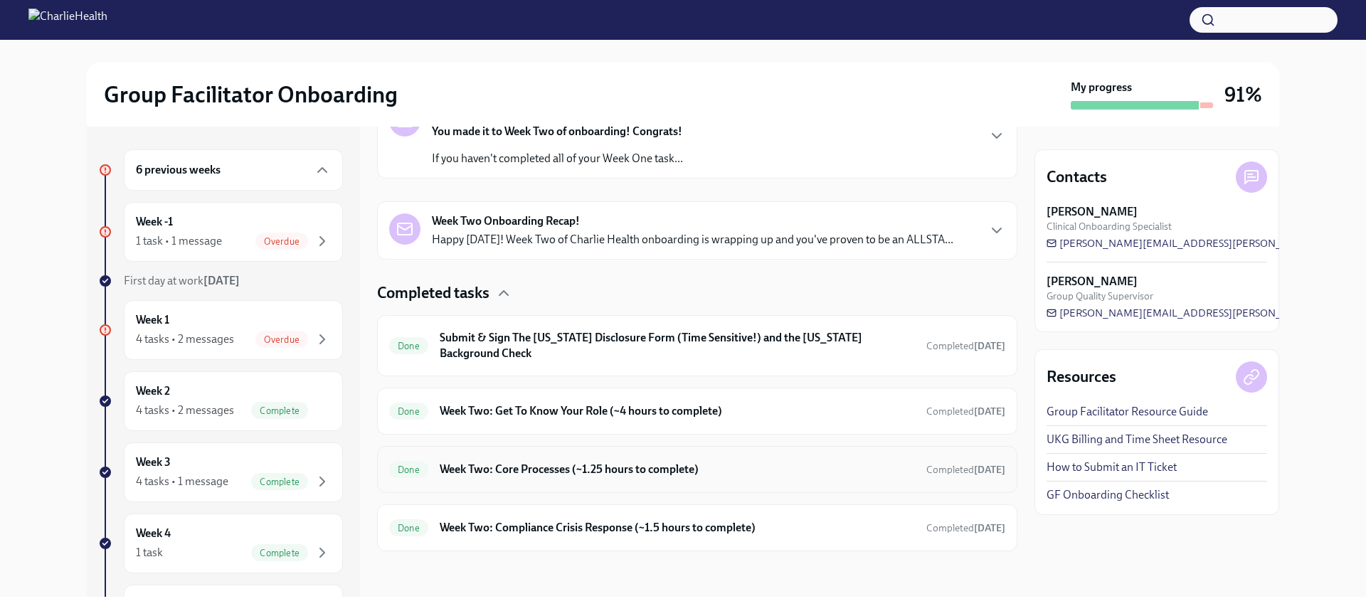
click at [550, 469] on h6 "Week Two: Core Processes (~1.25 hours to complete)" at bounding box center [677, 470] width 475 height 16
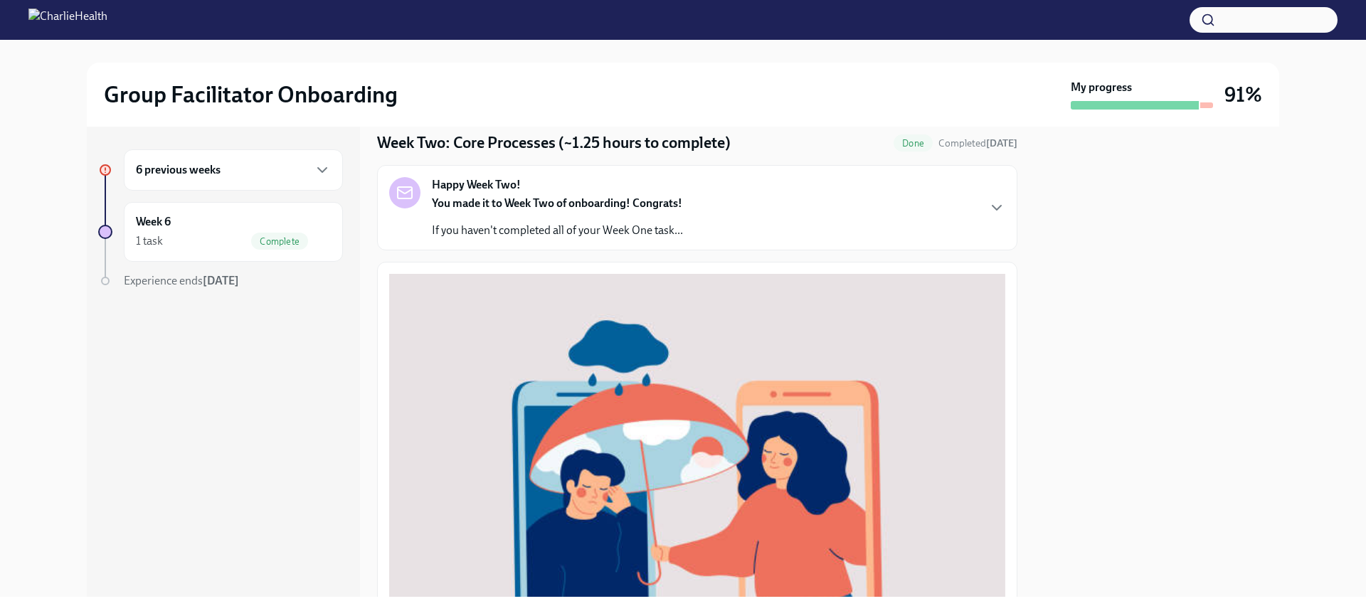
scroll to position [31, 0]
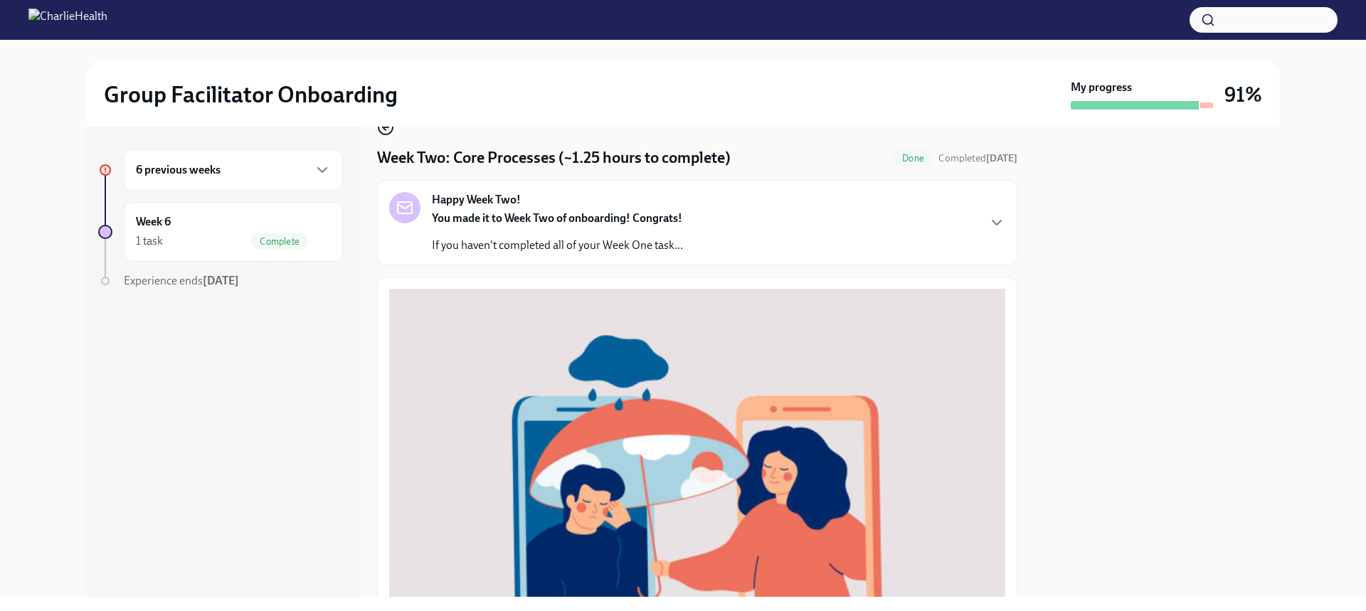
click at [386, 133] on icon "button" at bounding box center [385, 127] width 17 height 17
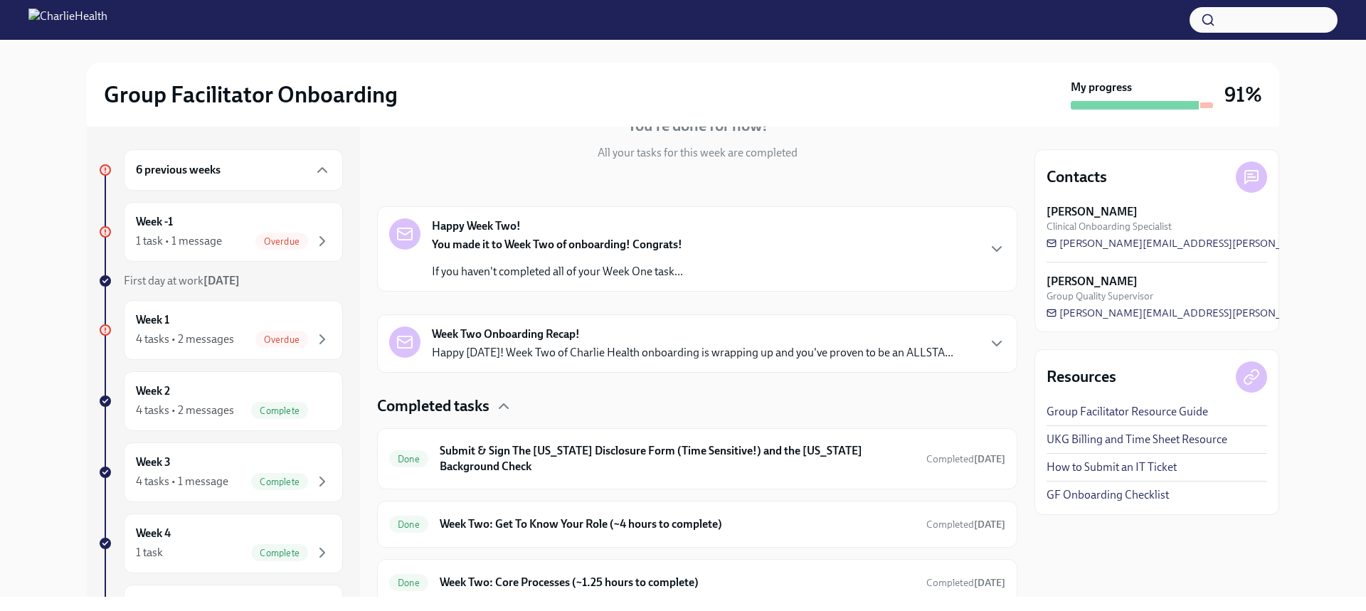
scroll to position [243, 0]
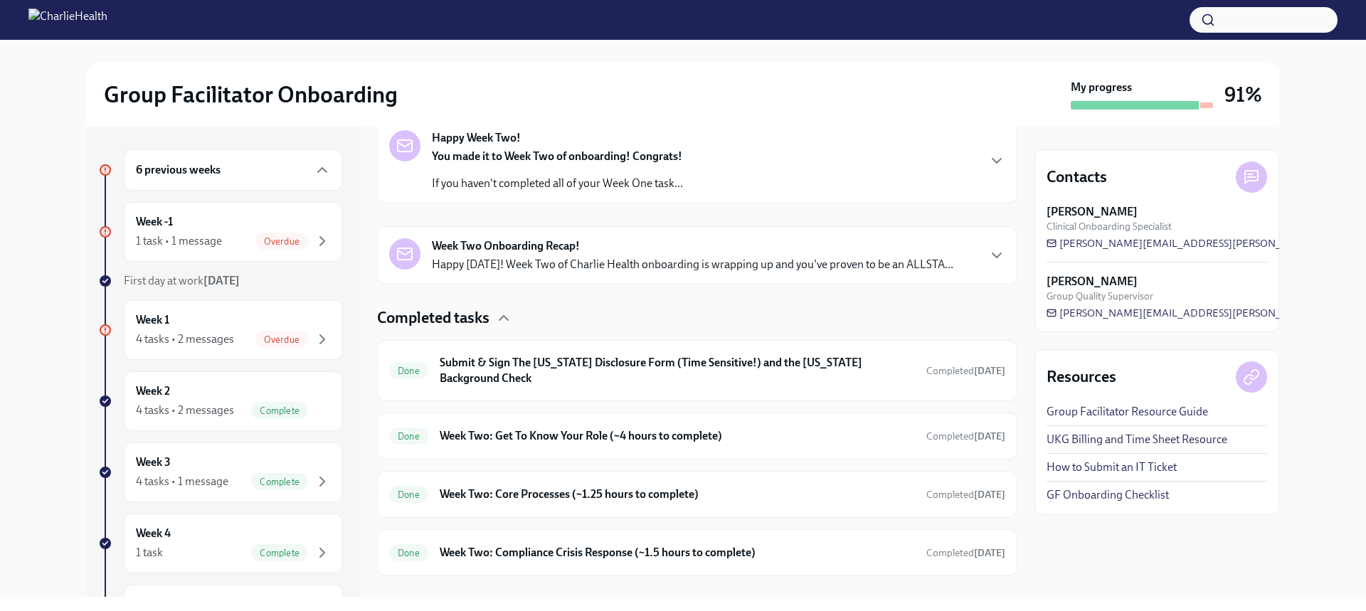
click at [485, 248] on strong "Week Two Onboarding Recap!" at bounding box center [506, 246] width 148 height 16
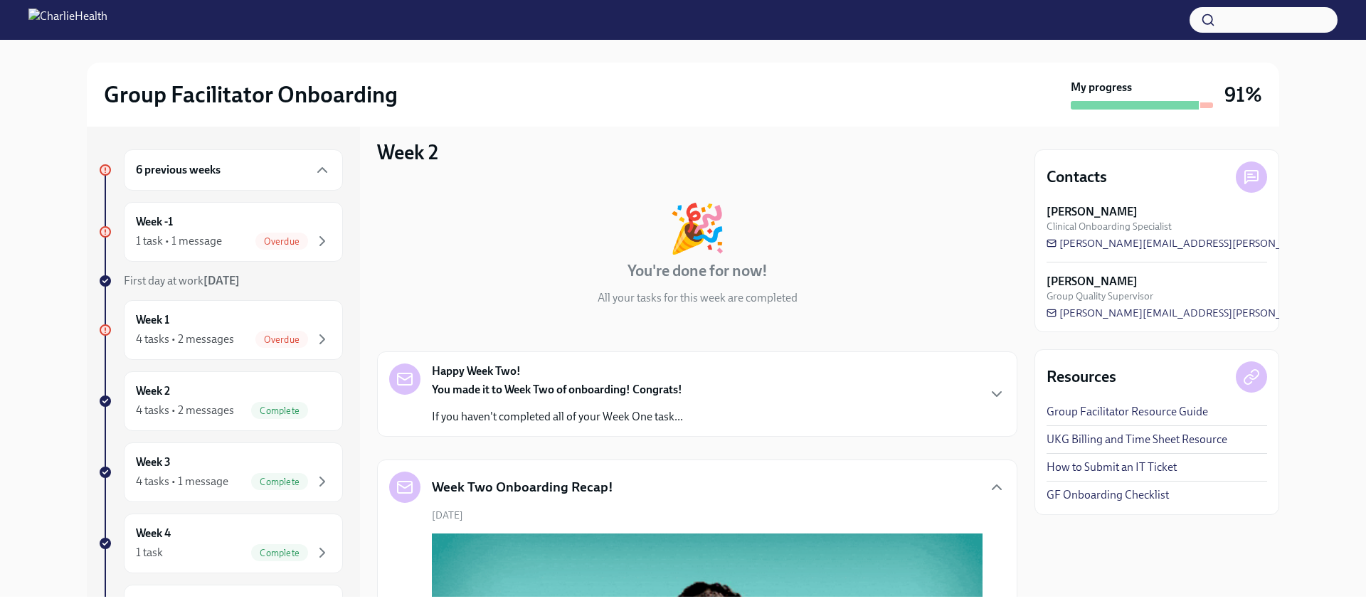
scroll to position [0, 0]
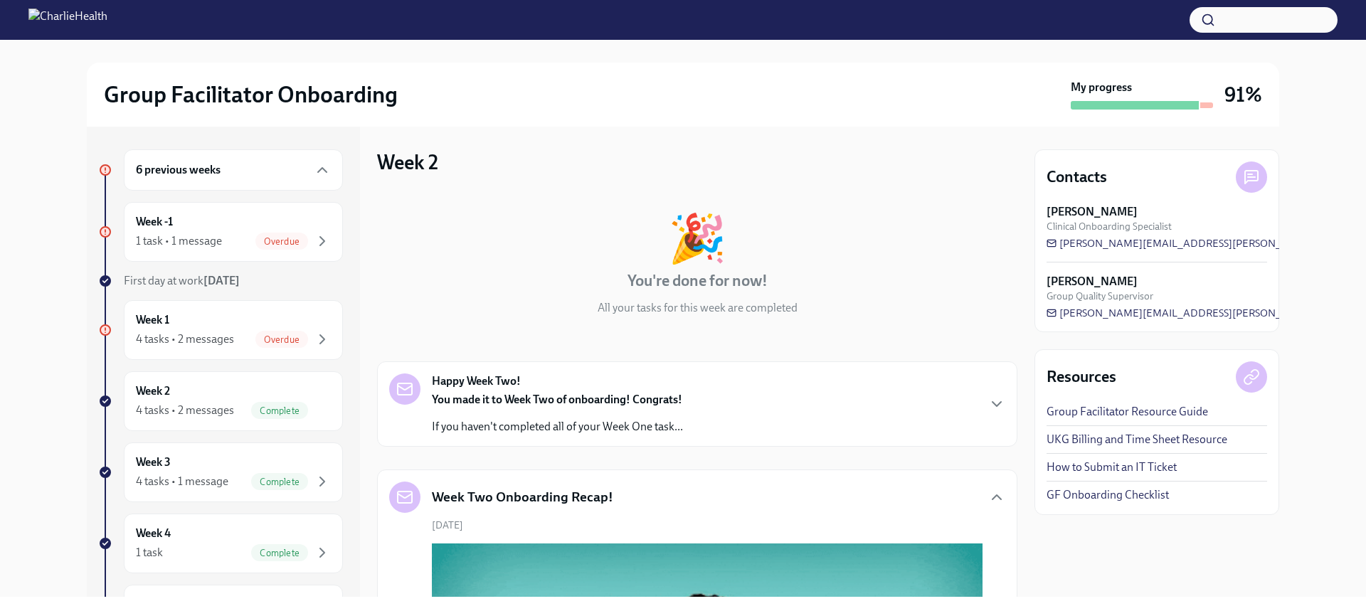
click at [541, 389] on div "Happy Week Two! You made it to Week Two of onboarding! Congrats! If you haven't…" at bounding box center [557, 403] width 251 height 61
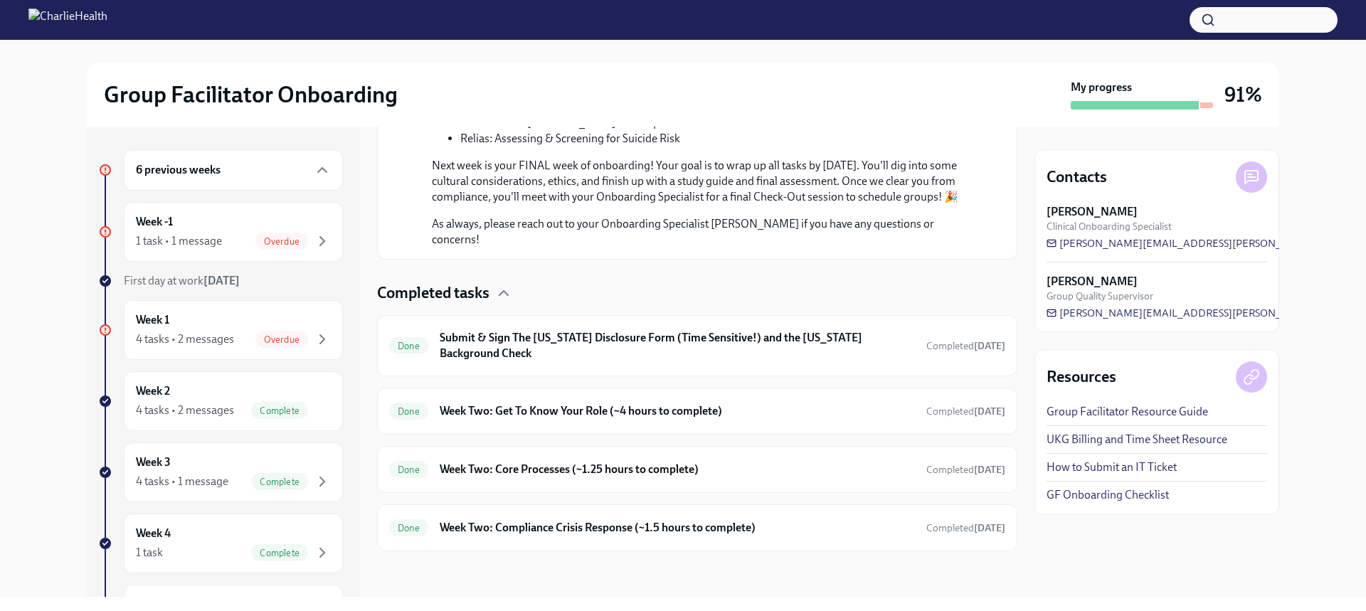
scroll to position [1423, 0]
click at [575, 421] on div "Done Week Two: Get To Know Your Role (~4 hours to complete) Completed [DATE]" at bounding box center [697, 411] width 616 height 23
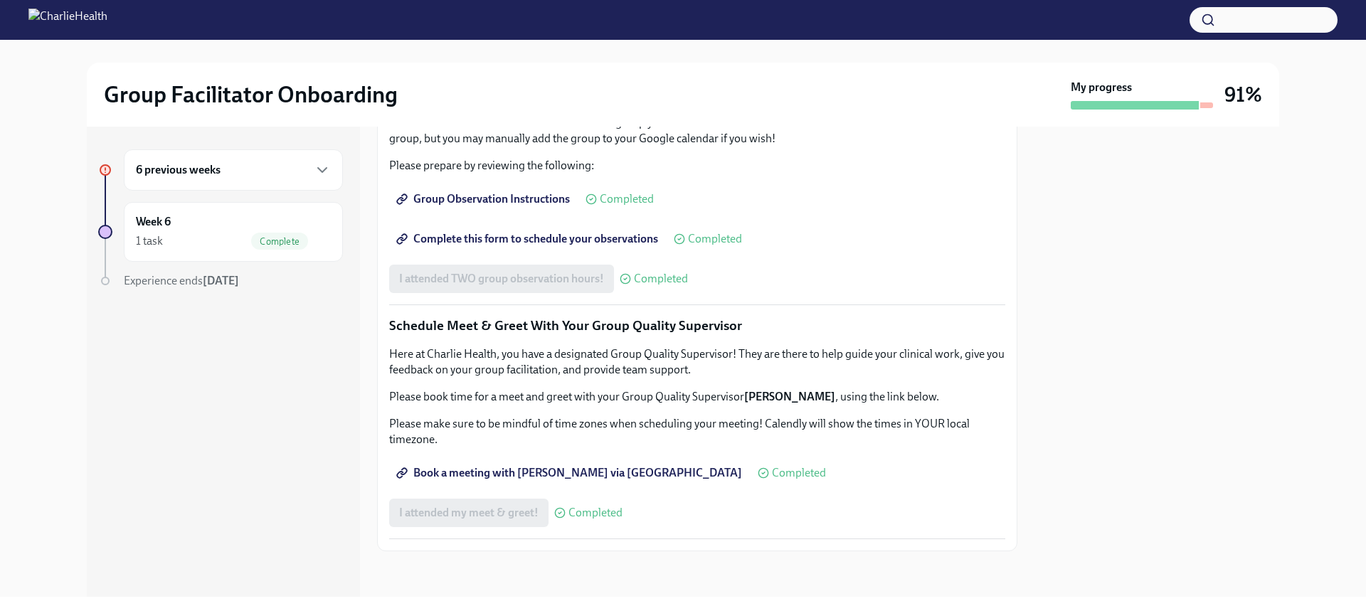
scroll to position [1280, 0]
click at [287, 176] on div "6 previous weeks" at bounding box center [233, 169] width 195 height 17
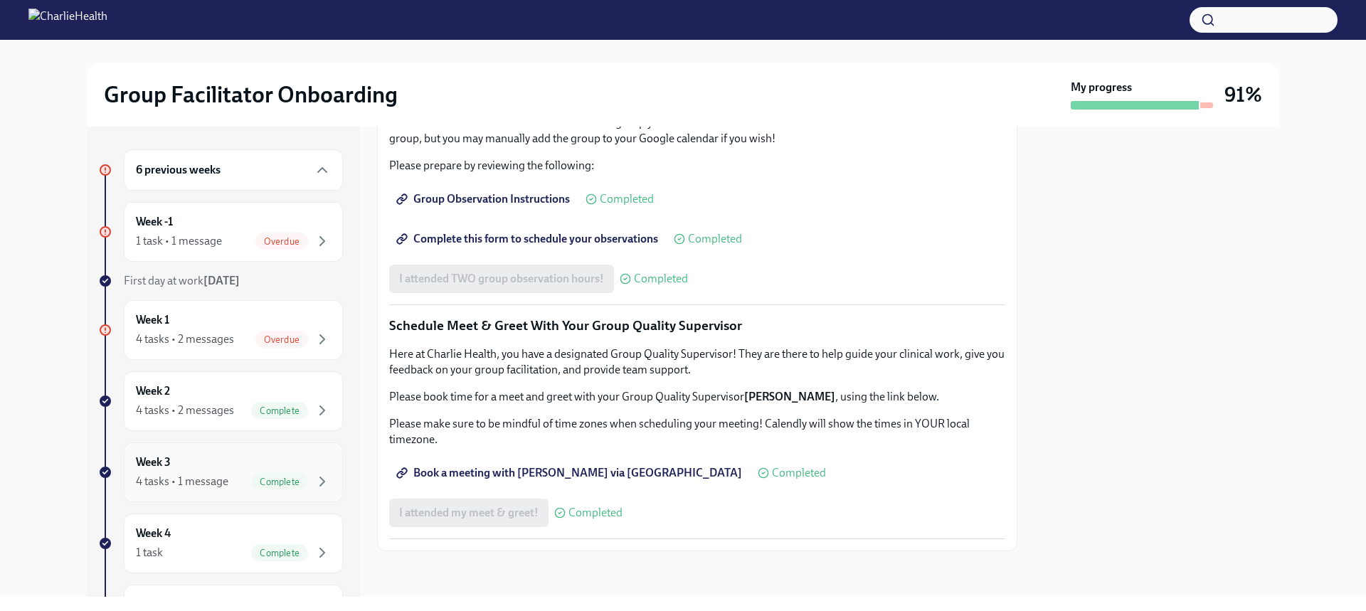
click at [233, 483] on div "4 tasks • 1 message Complete" at bounding box center [233, 481] width 195 height 17
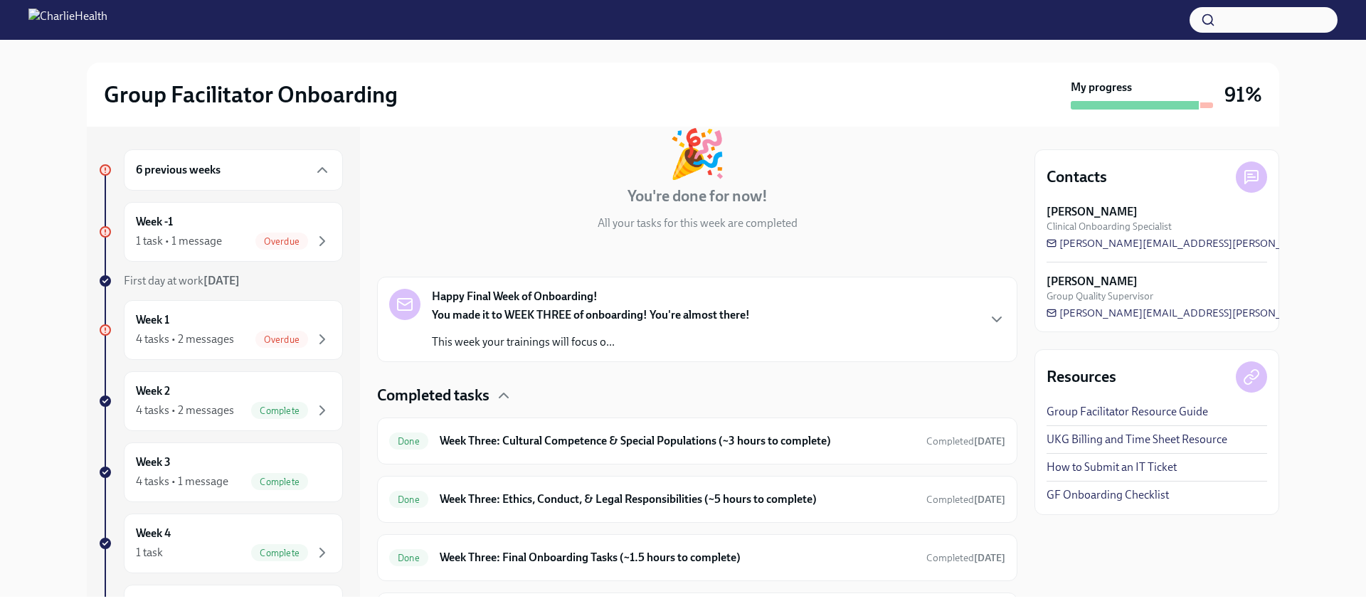
scroll to position [173, 0]
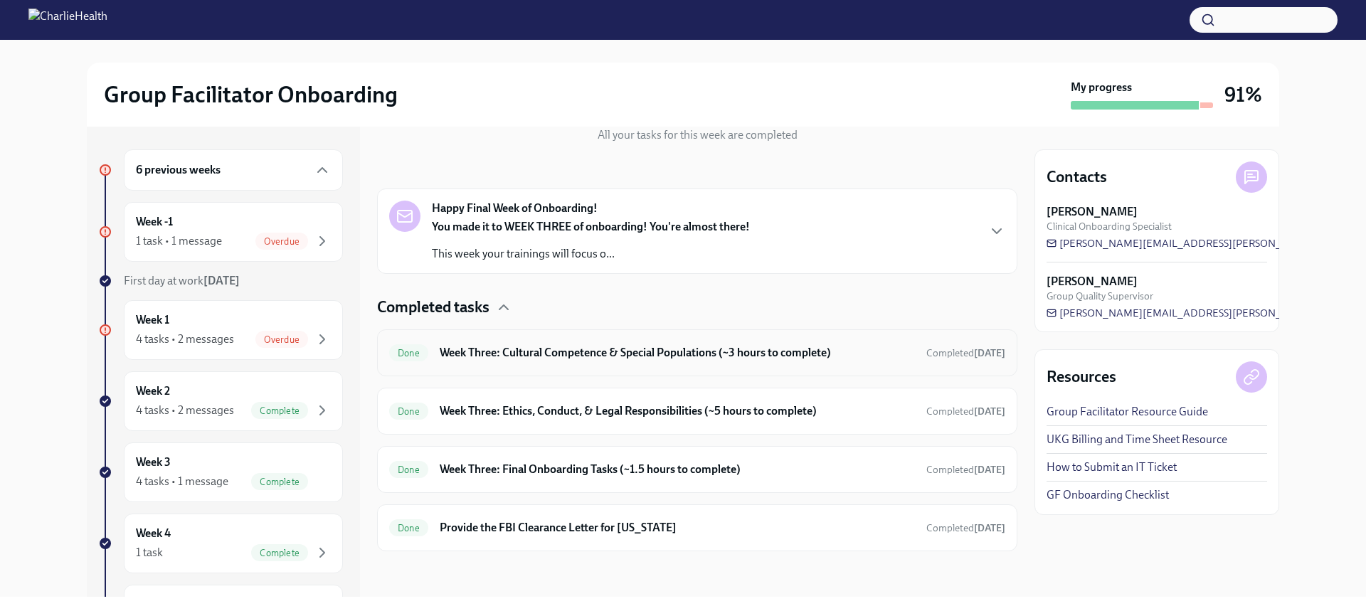
click at [561, 347] on h6 "Week Three: Cultural Competence & Special Populations (~3 hours to complete)" at bounding box center [677, 353] width 475 height 16
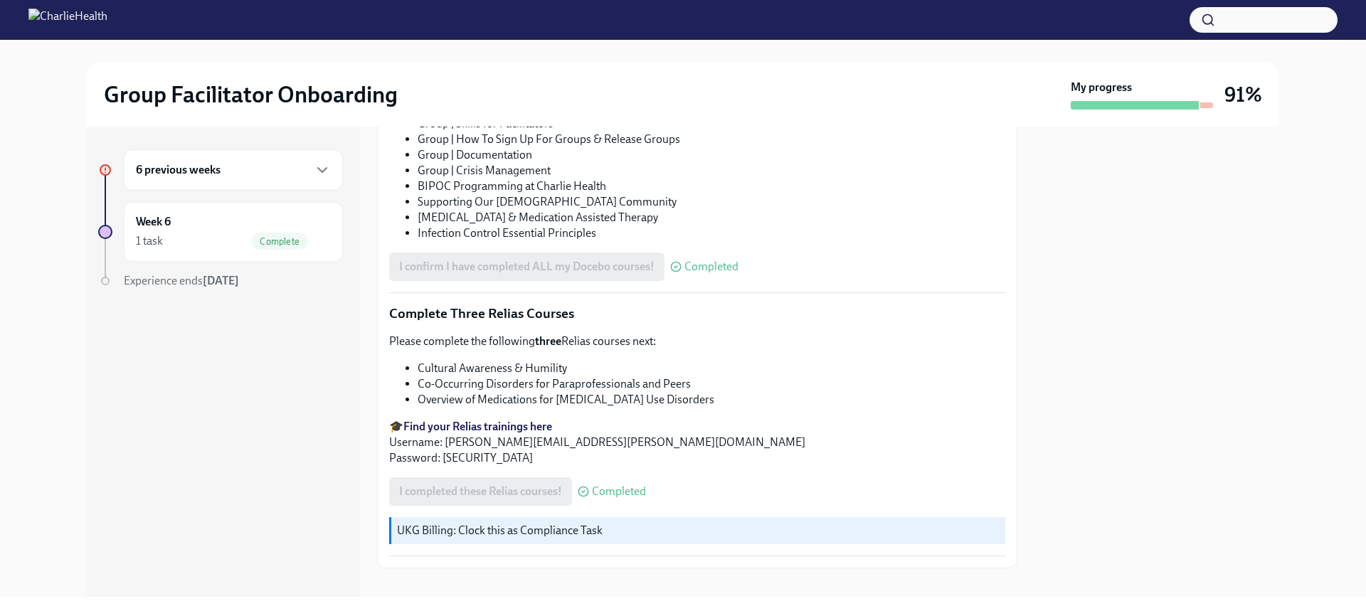
scroll to position [1072, 0]
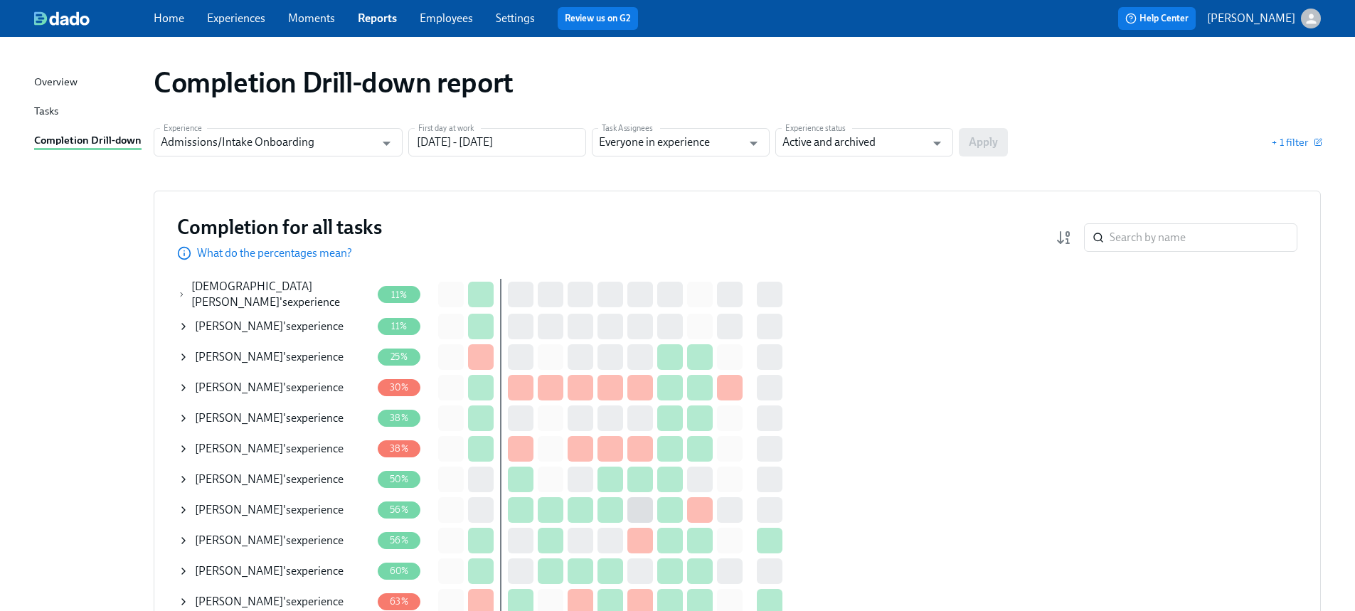
click at [185, 292] on icon at bounding box center [182, 294] width 8 height 11
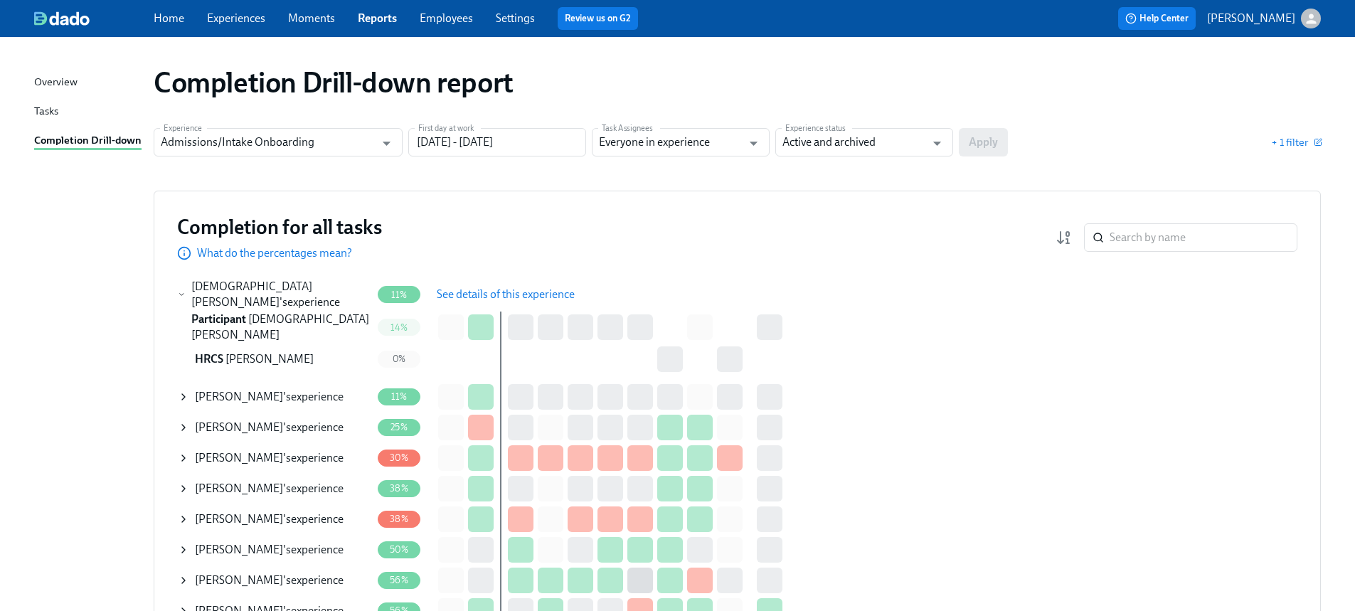
click at [473, 289] on span "See details of this experience" at bounding box center [506, 294] width 138 height 14
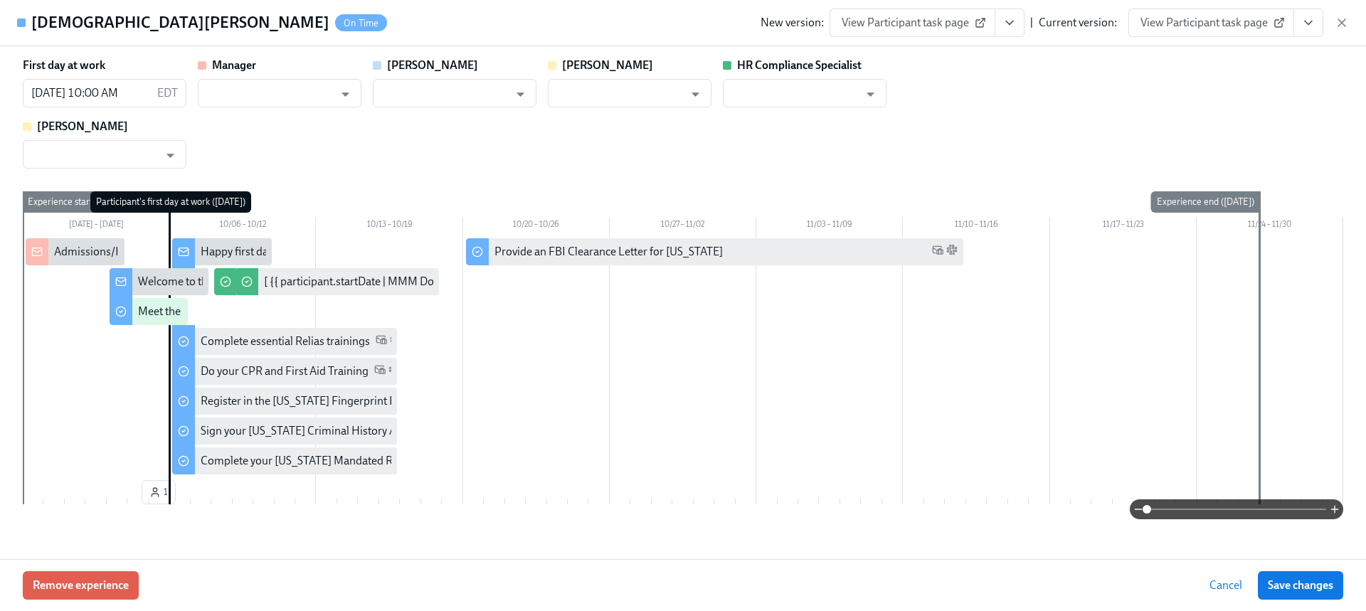
type input "Jackie LeBlanc"
type input "Annie Thacker"
type input "Chelsey Mendoza"
type input "Olivia Dietrich"
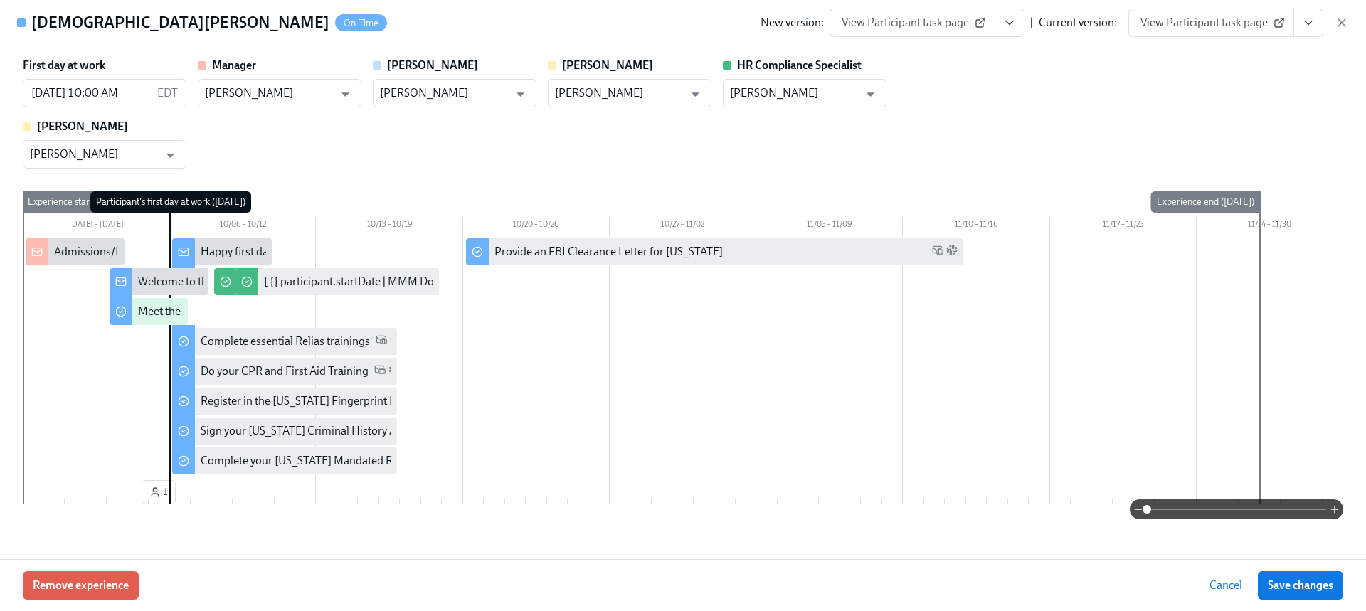
click at [1255, 17] on span "View Participant task page" at bounding box center [1211, 23] width 142 height 14
